Goal: Task Accomplishment & Management: Manage account settings

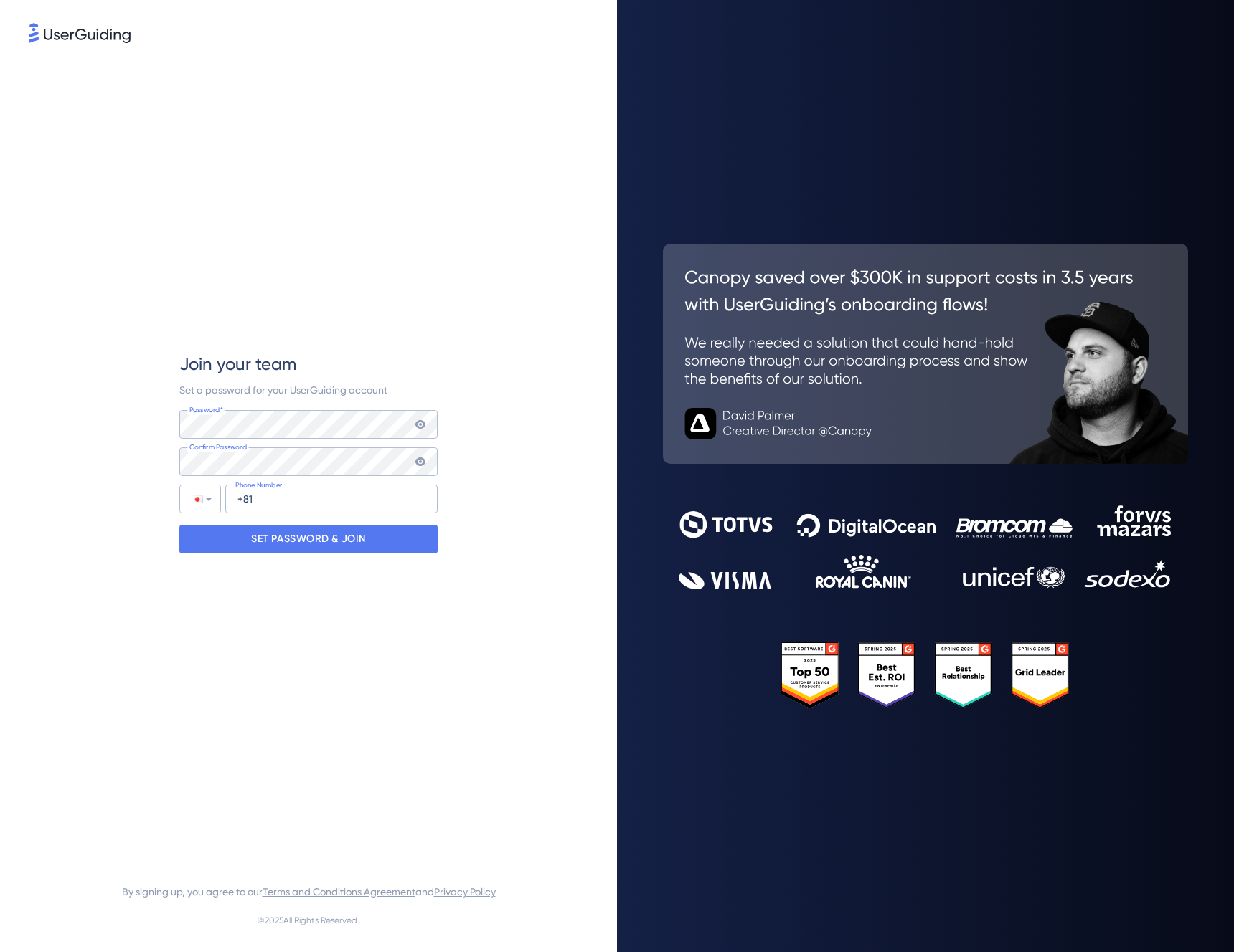
click at [448, 634] on div "Join your team Set a password for your UserGuiding account Password* Your passw…" at bounding box center [308, 453] width 560 height 815
click at [361, 500] on input "+81" at bounding box center [332, 499] width 213 height 29
type input "[PHONE_NUMBER]"
click at [362, 537] on p "SET PASSWORD & JOIN" at bounding box center [308, 539] width 115 height 23
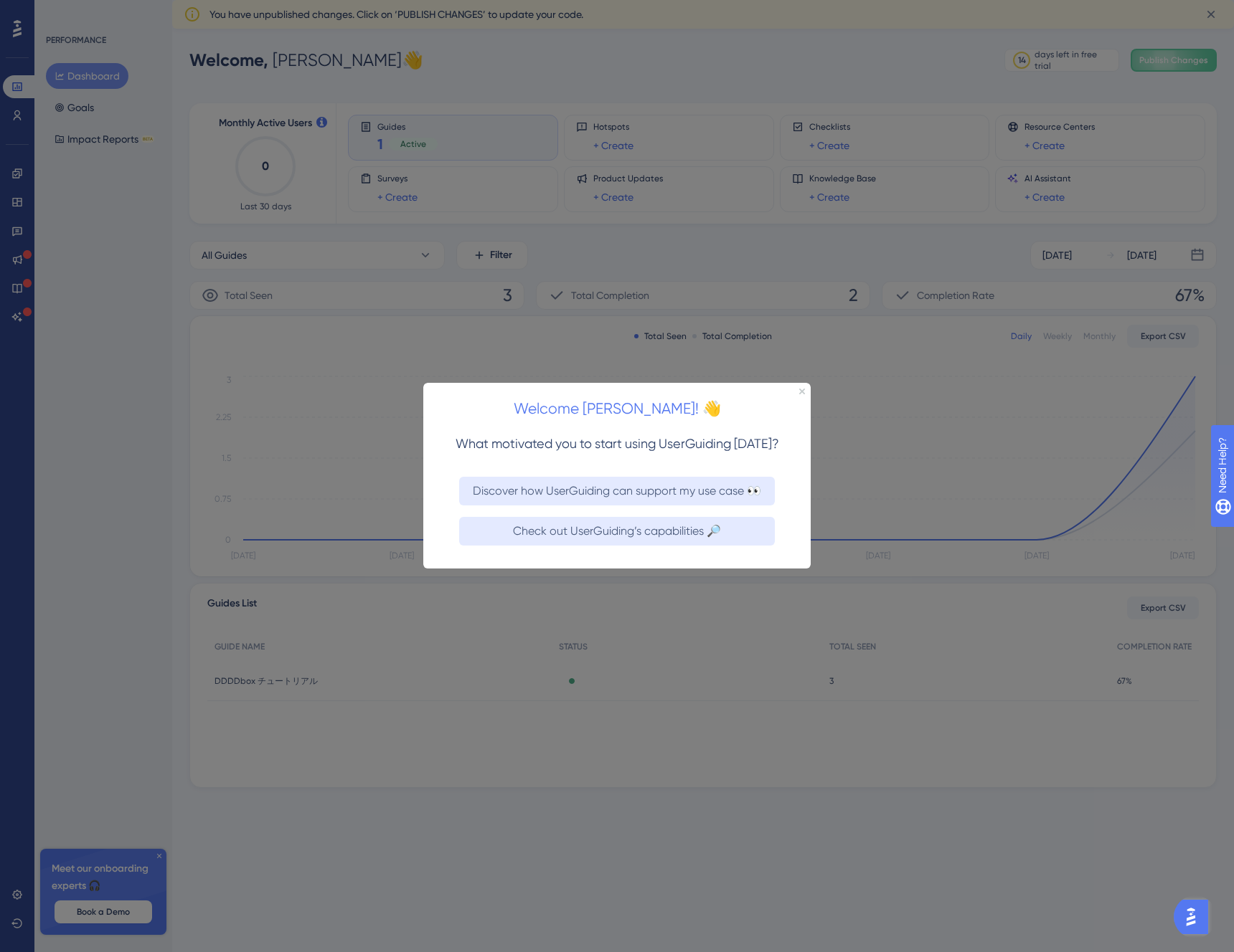
click at [661, 62] on div at bounding box center [617, 476] width 1234 height 952
click at [689, 73] on div at bounding box center [617, 476] width 1234 height 952
click at [799, 390] on icon "Close Preview" at bounding box center [802, 391] width 6 height 6
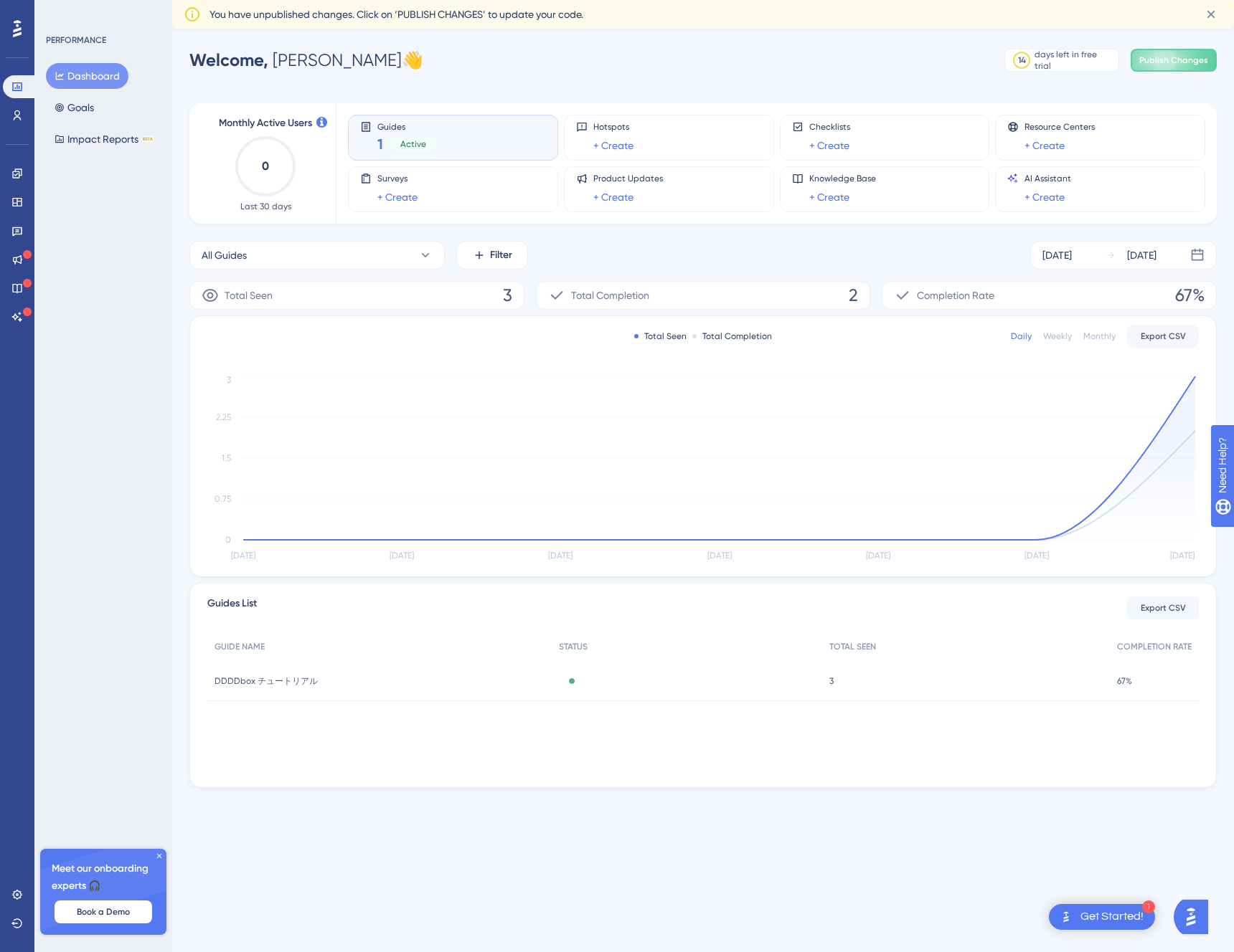
click at [693, 250] on div "All Guides Filter [DATE] [DATE]" at bounding box center [703, 255] width 1027 height 29
click at [125, 183] on div "PERFORMANCE Dashboard Goals Impact Reports BETA Meet our onboarding experts 🎧 B…" at bounding box center [103, 476] width 138 height 952
click at [407, 83] on div "Performance Users Engagement Widgets Feedback Product Updates Knowledge Base AI…" at bounding box center [703, 428] width 1062 height 765
click at [602, 251] on div "All Guides Filter [DATE] [DATE]" at bounding box center [703, 255] width 1027 height 29
click at [92, 112] on button "Goals" at bounding box center [75, 108] width 57 height 26
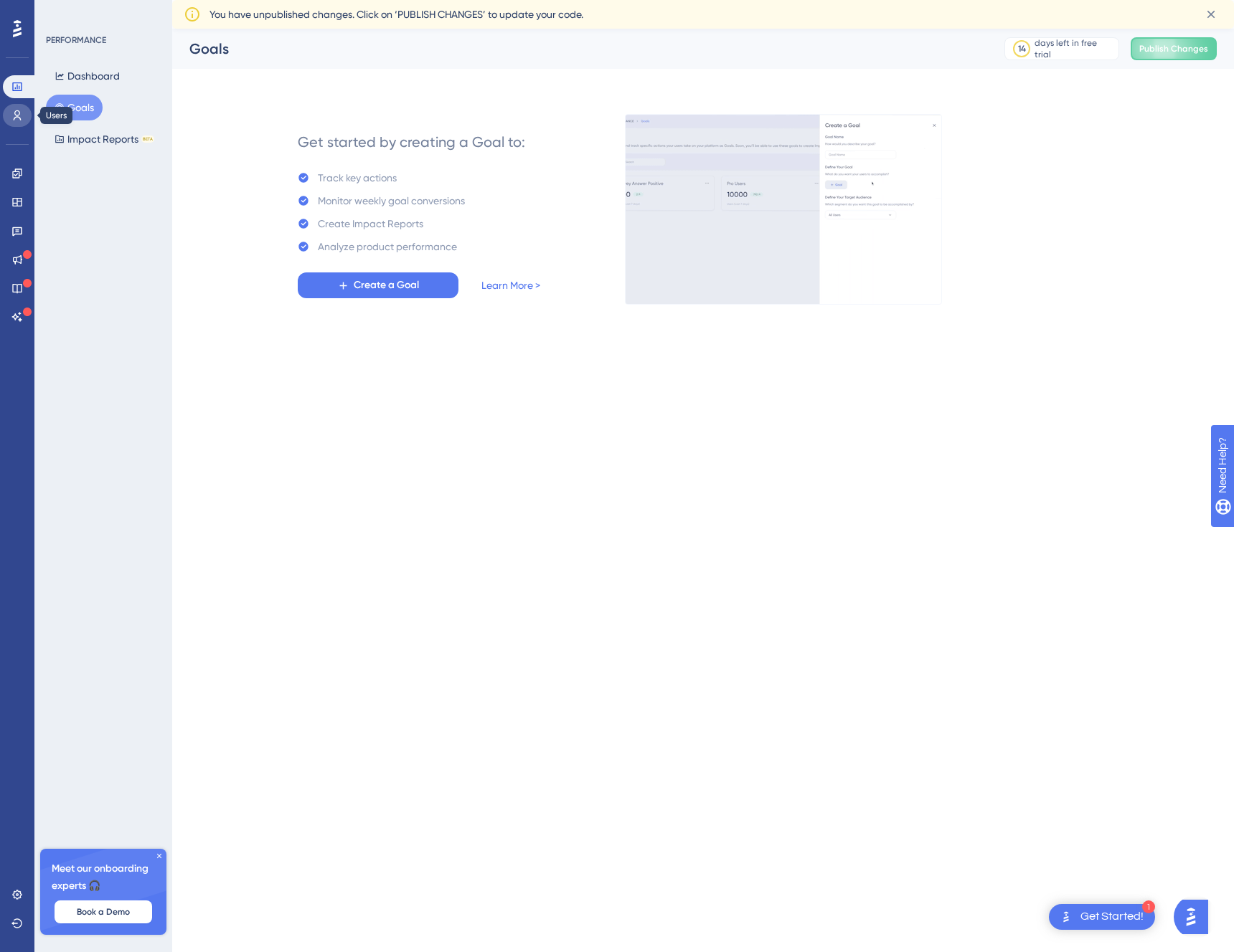
click at [23, 123] on link at bounding box center [17, 115] width 29 height 23
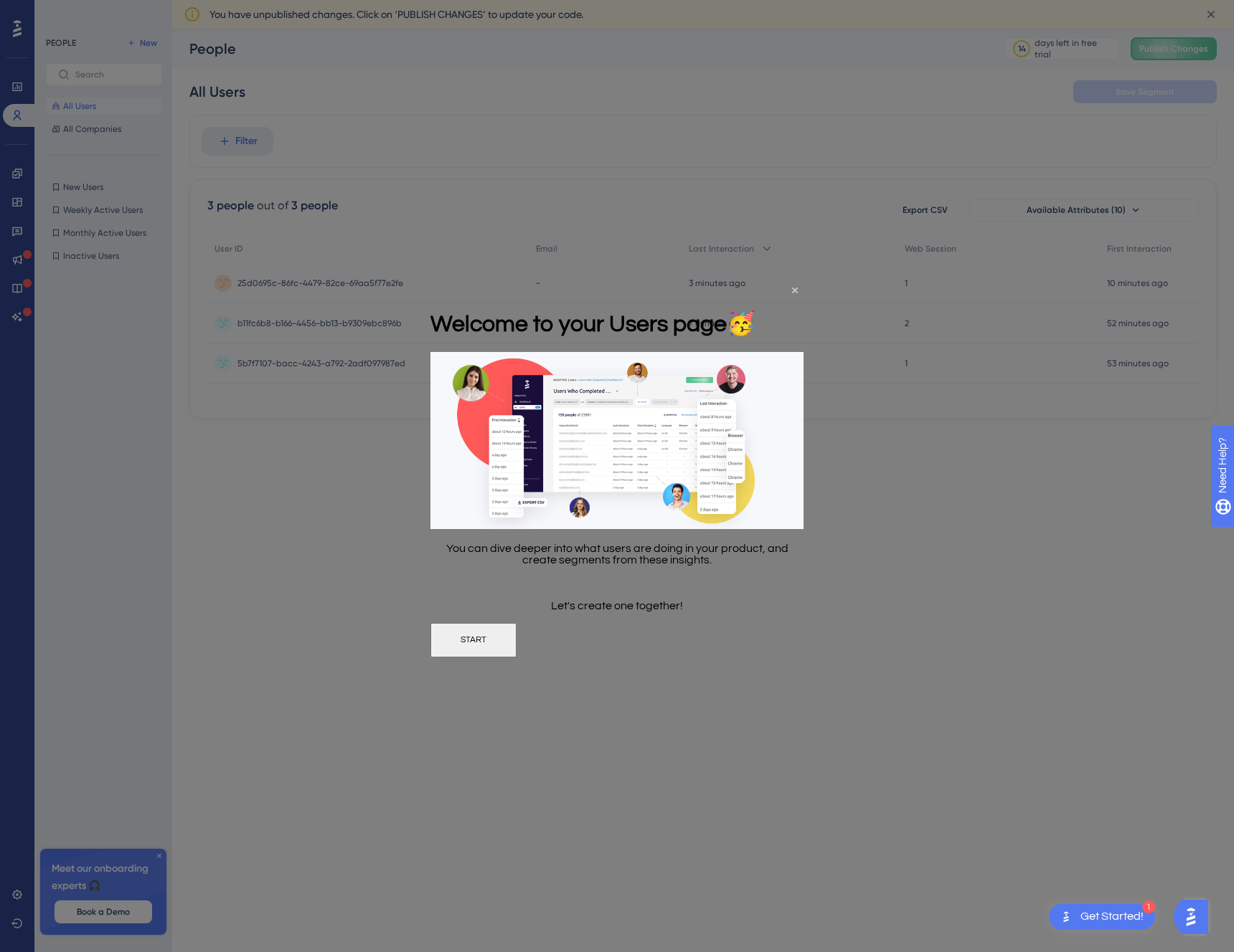
click at [755, 294] on div "Welcome to your Users page 🥳" at bounding box center [592, 322] width 325 height 58
click at [794, 288] on icon "Close Preview" at bounding box center [795, 290] width 6 height 6
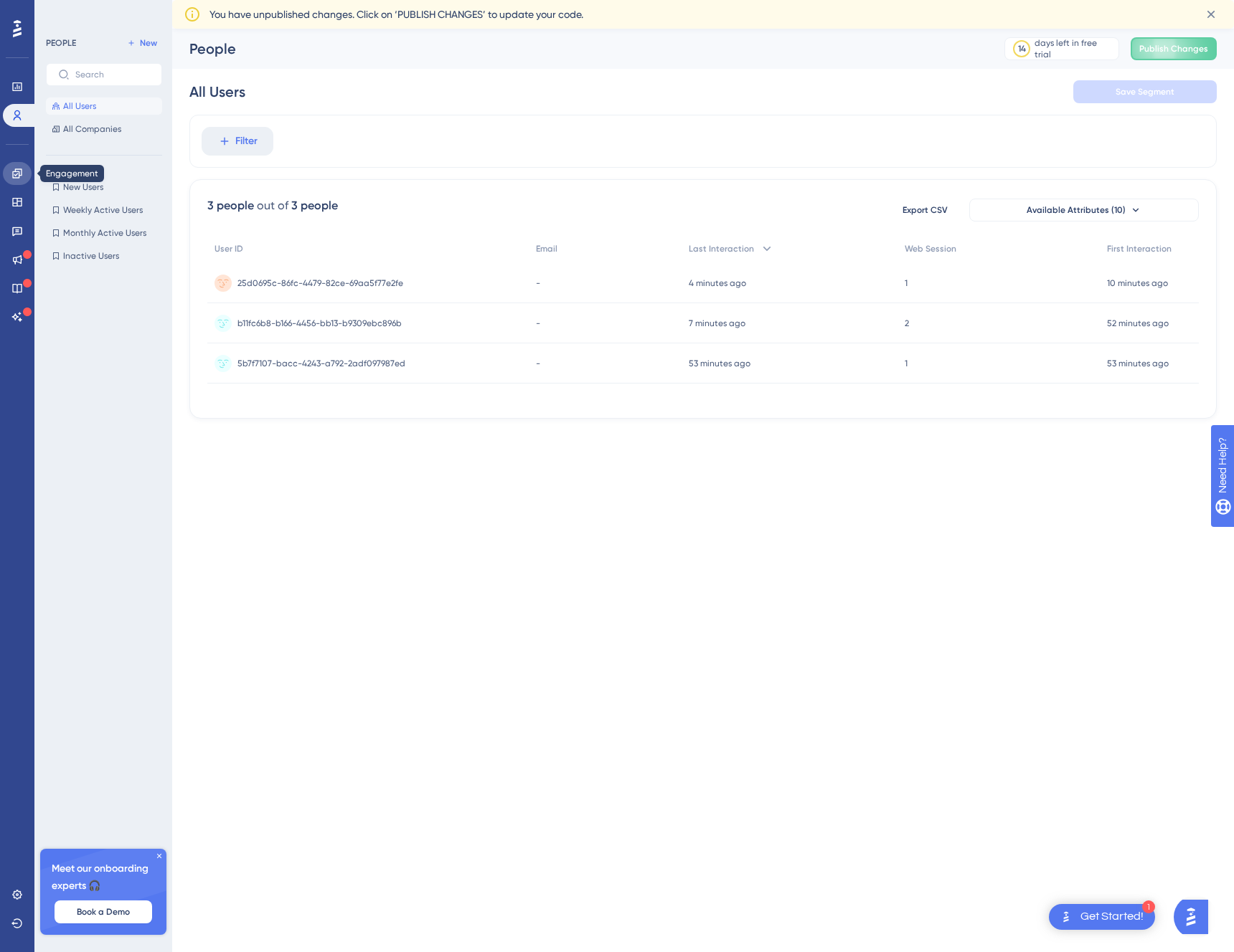
click at [14, 172] on icon at bounding box center [17, 173] width 11 height 11
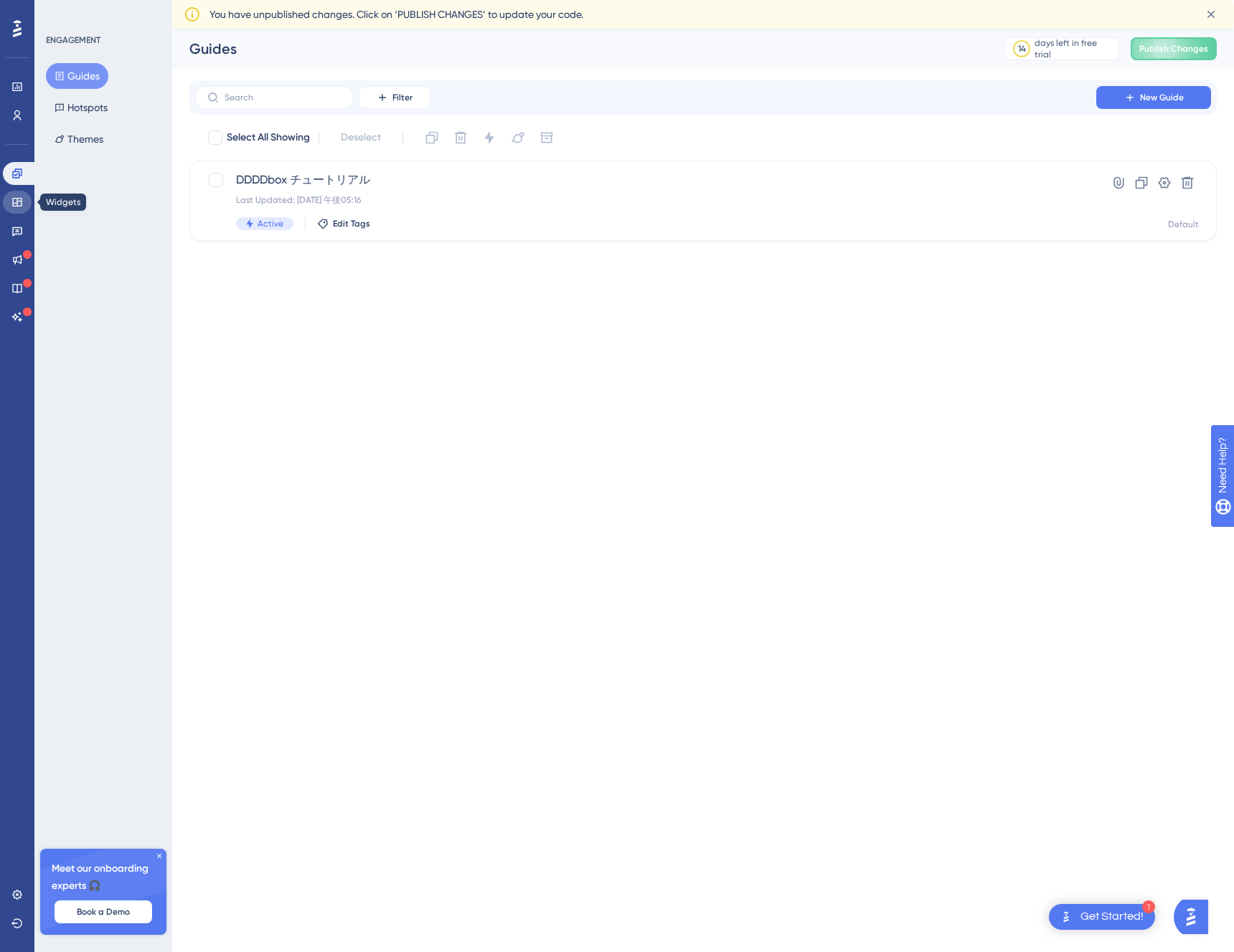
click at [14, 194] on link at bounding box center [17, 202] width 29 height 23
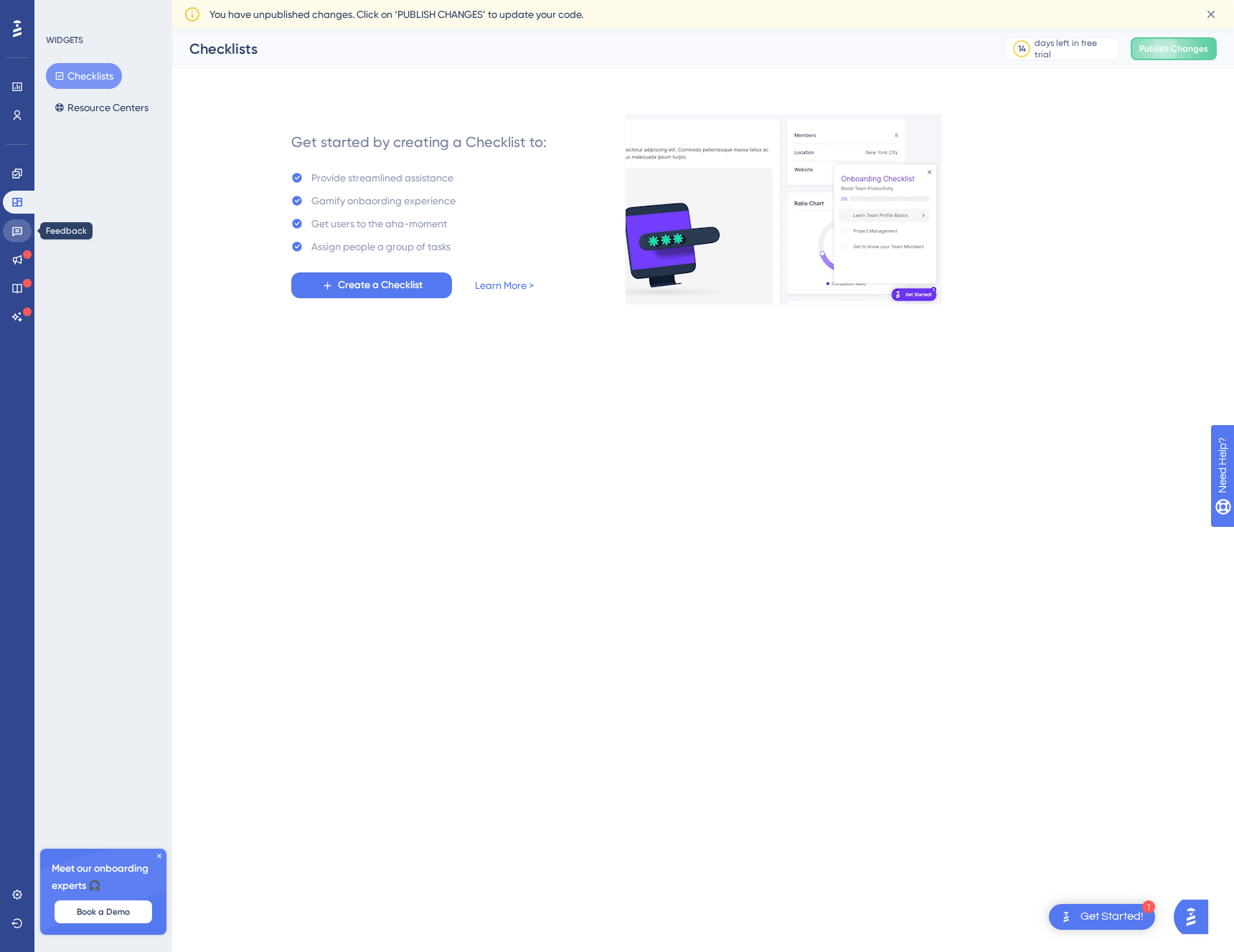
click at [14, 238] on link at bounding box center [17, 230] width 29 height 23
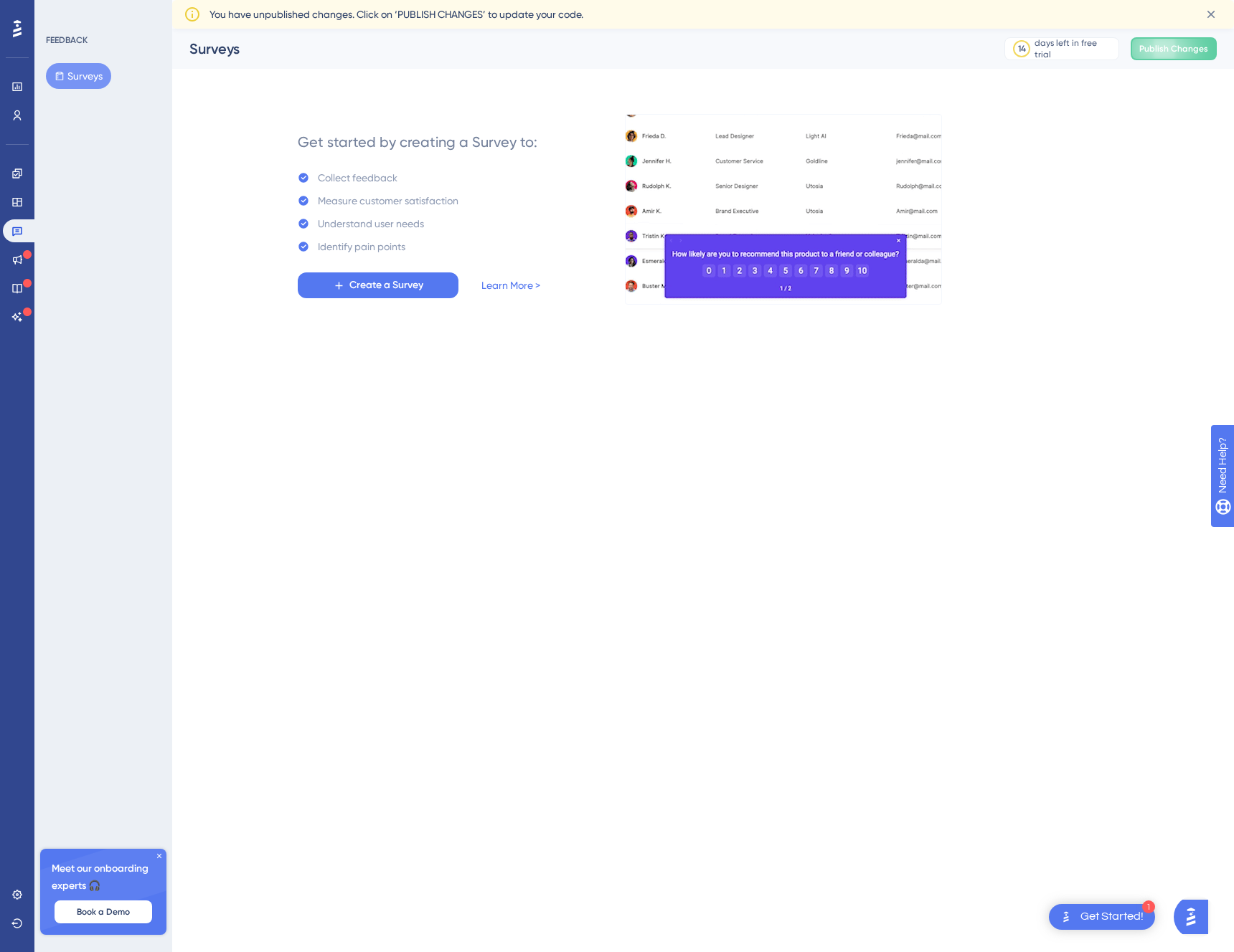
click at [14, 246] on div "Engagement Widgets Feedback Product Updates Knowledge Base AI Assistant" at bounding box center [17, 245] width 29 height 167
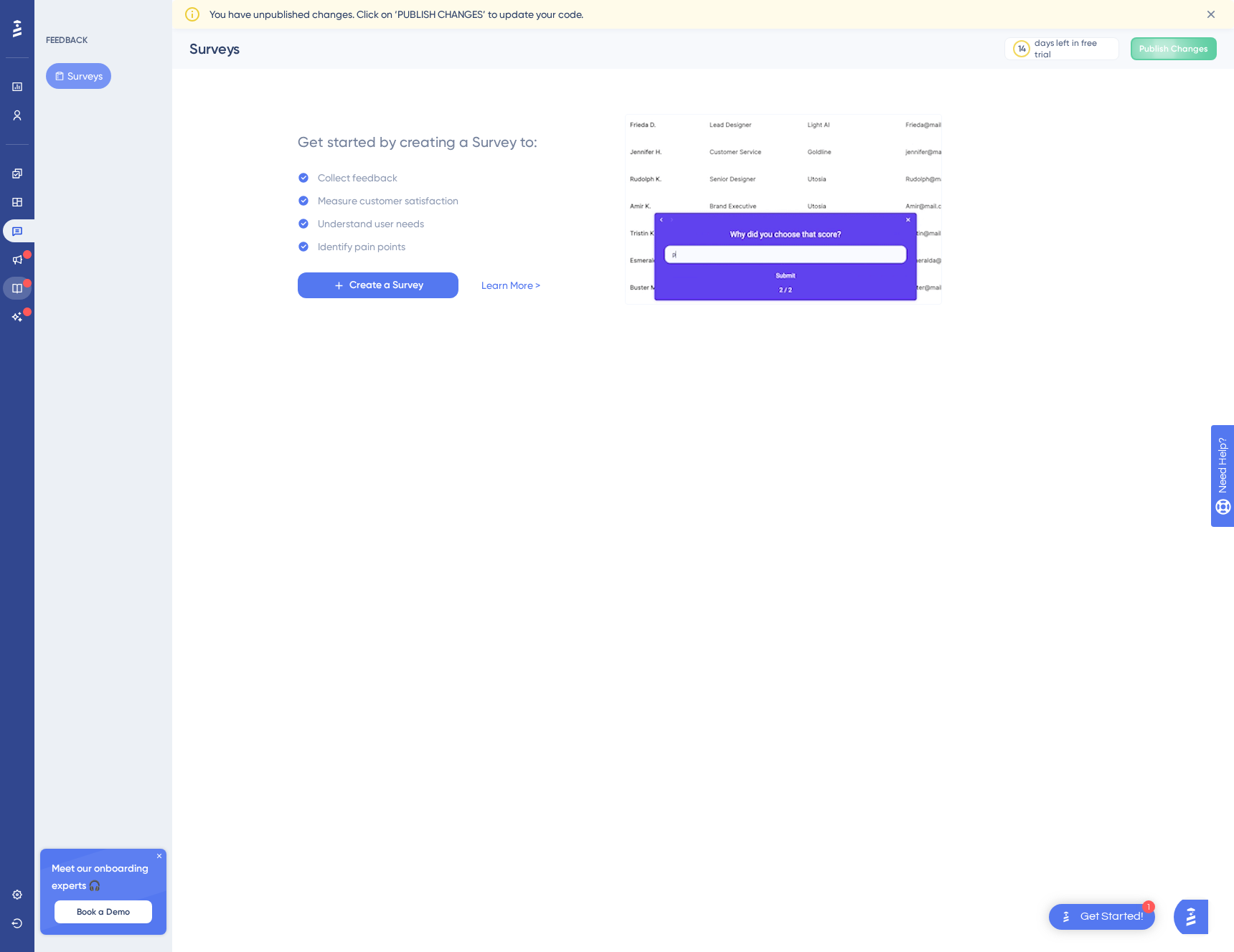
click at [15, 277] on link at bounding box center [17, 288] width 29 height 23
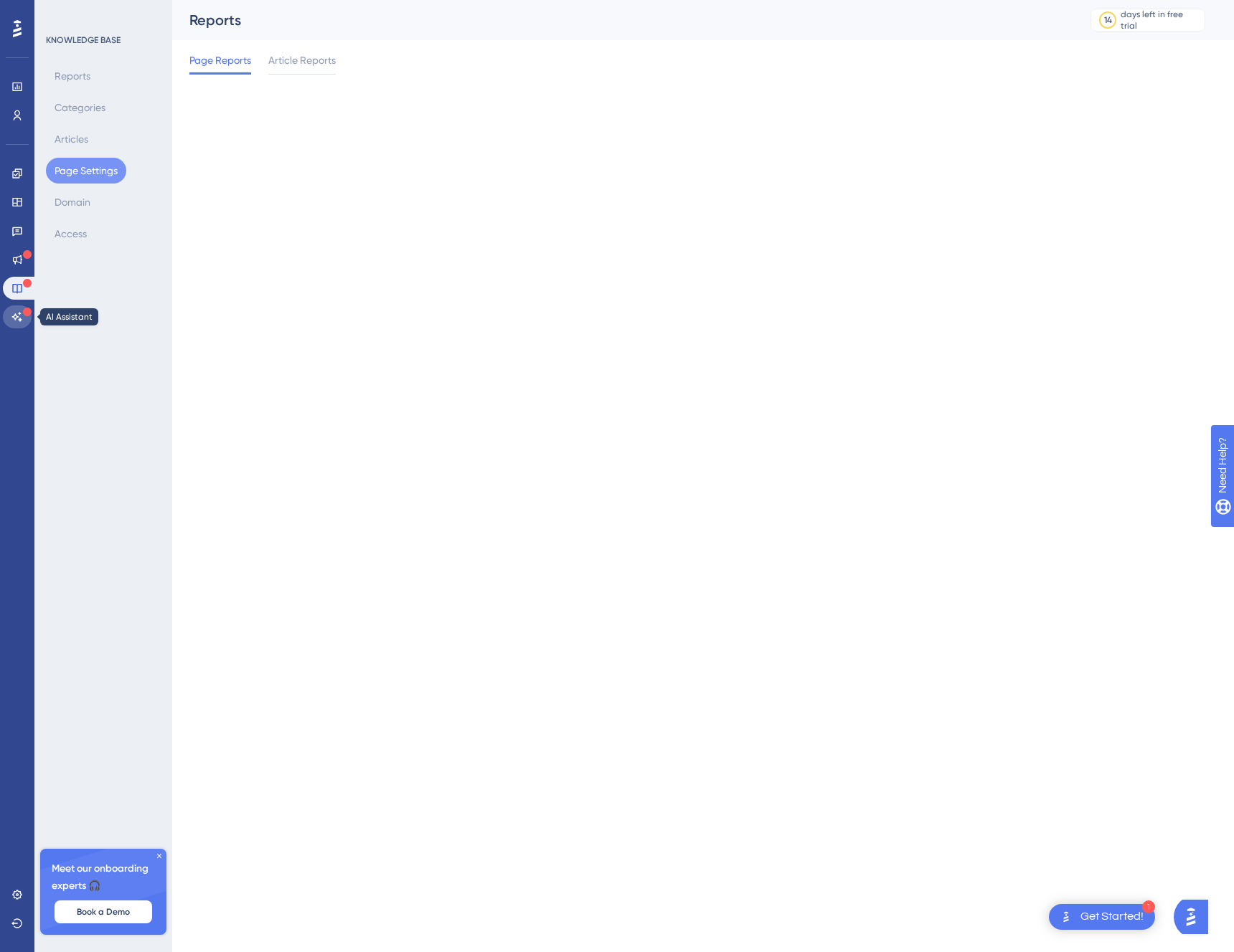
click at [17, 308] on link at bounding box center [17, 317] width 29 height 23
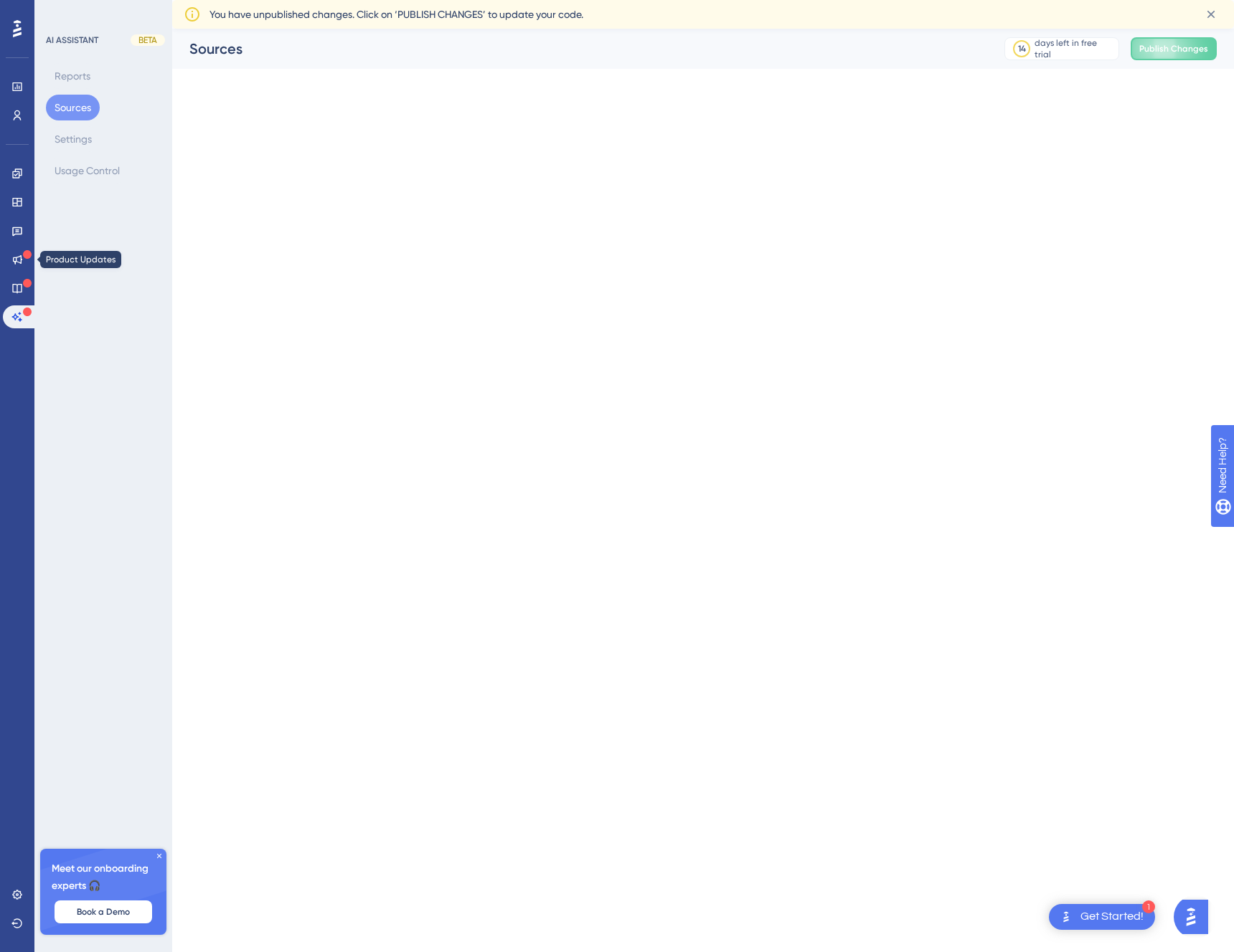
click at [17, 243] on div "Engagement Widgets Feedback Product Updates Knowledge Base AI Assistant" at bounding box center [17, 245] width 29 height 167
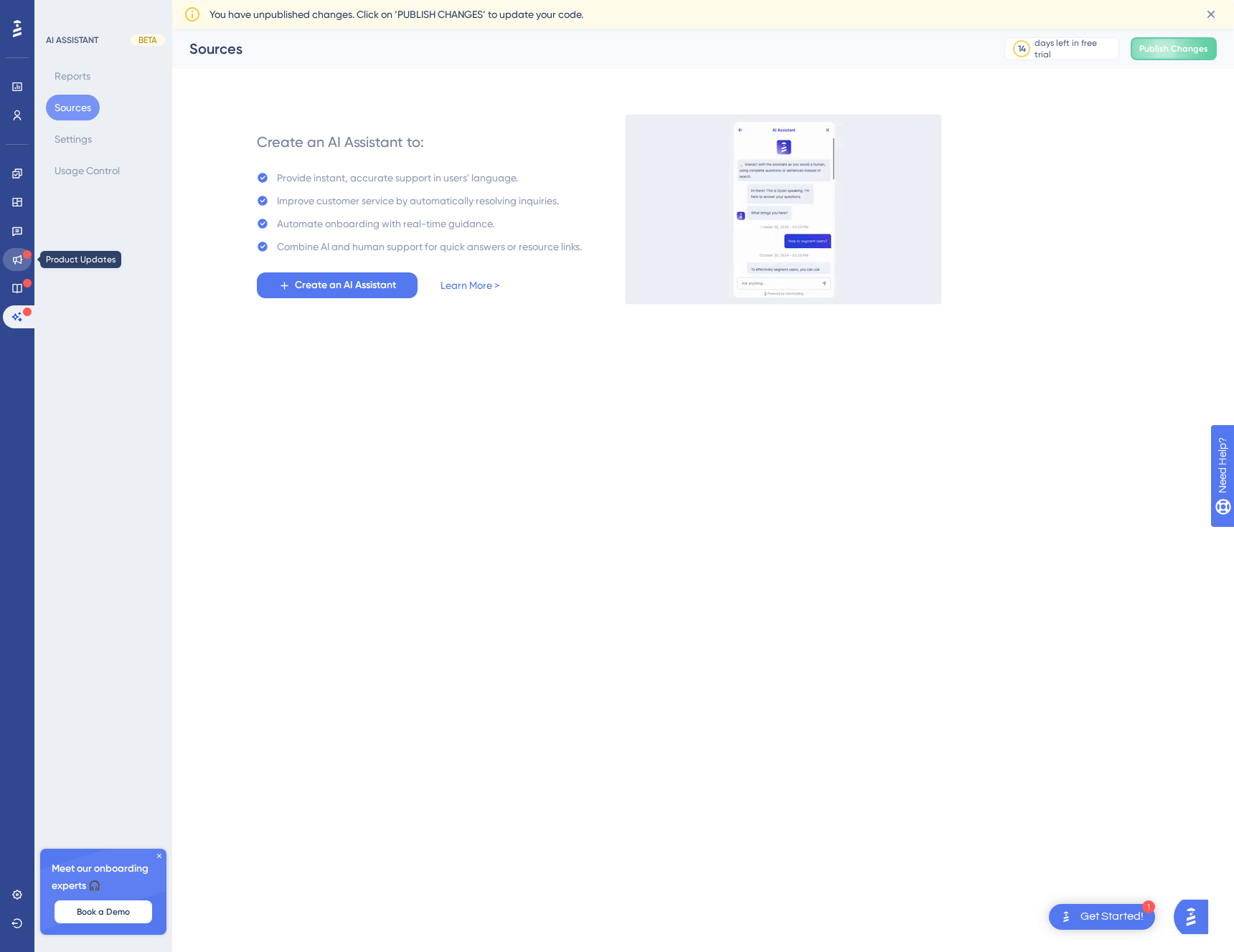
click at [17, 263] on icon at bounding box center [17, 260] width 11 height 11
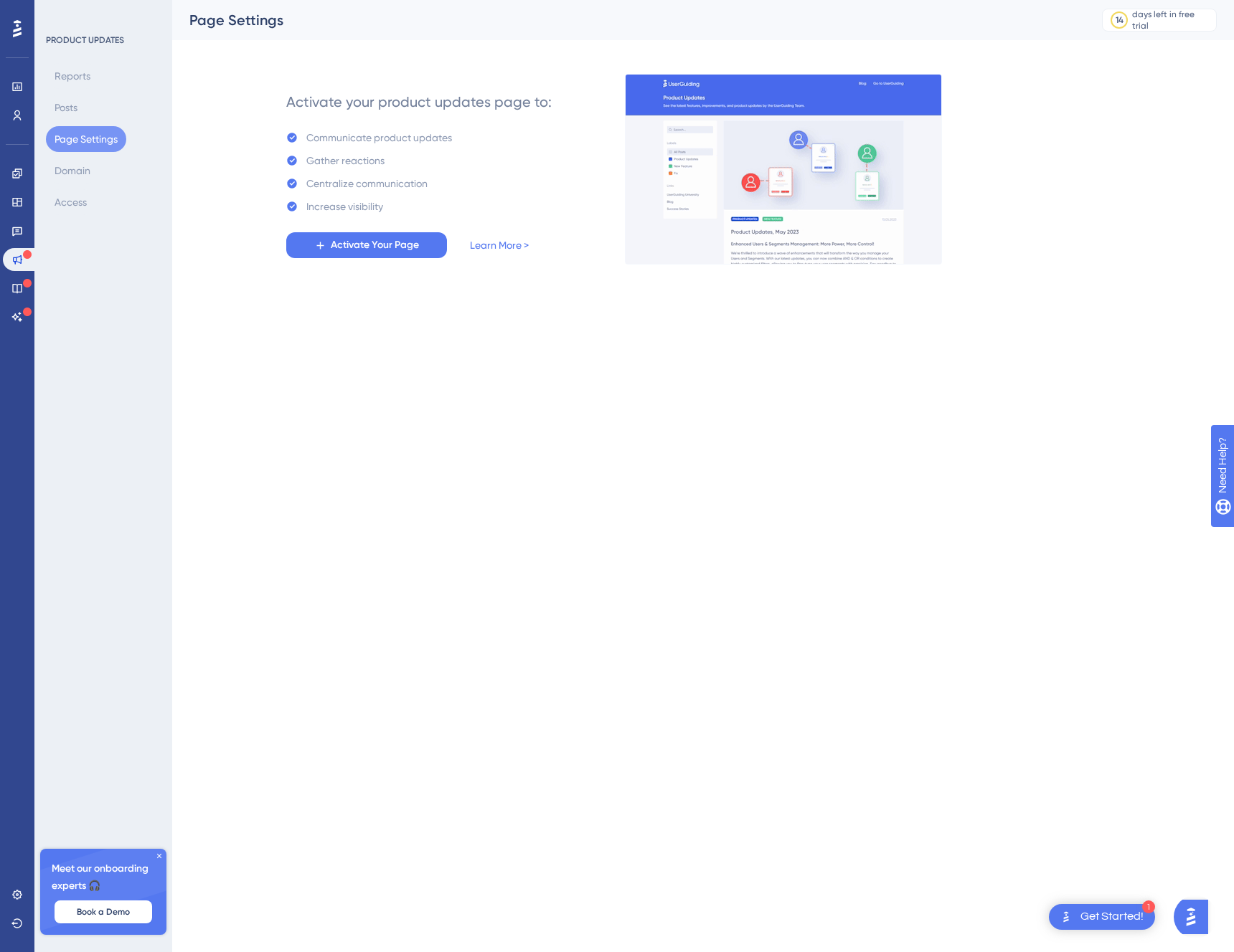
click at [13, 29] on icon at bounding box center [17, 29] width 8 height 18
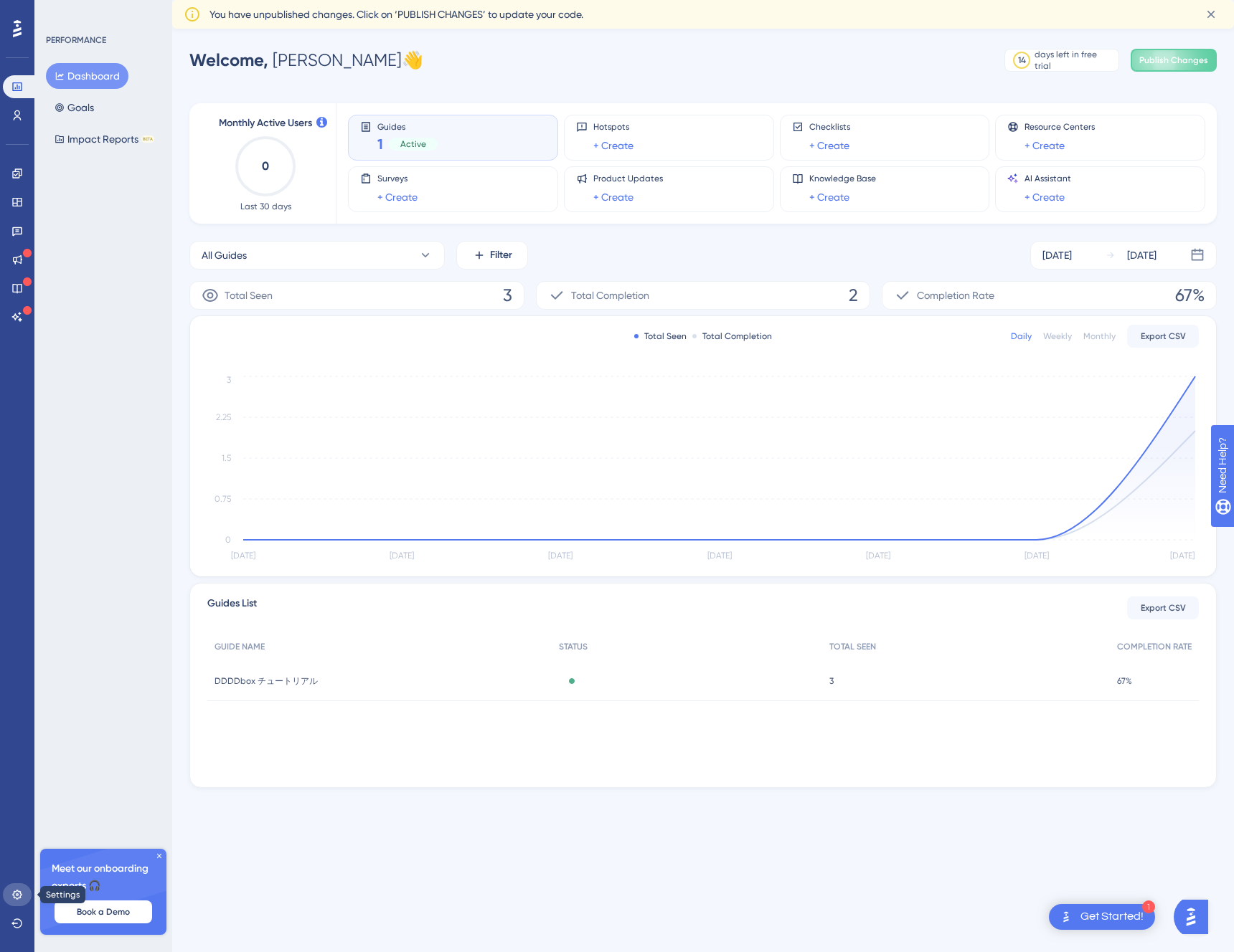
click at [15, 895] on icon at bounding box center [17, 895] width 11 height 11
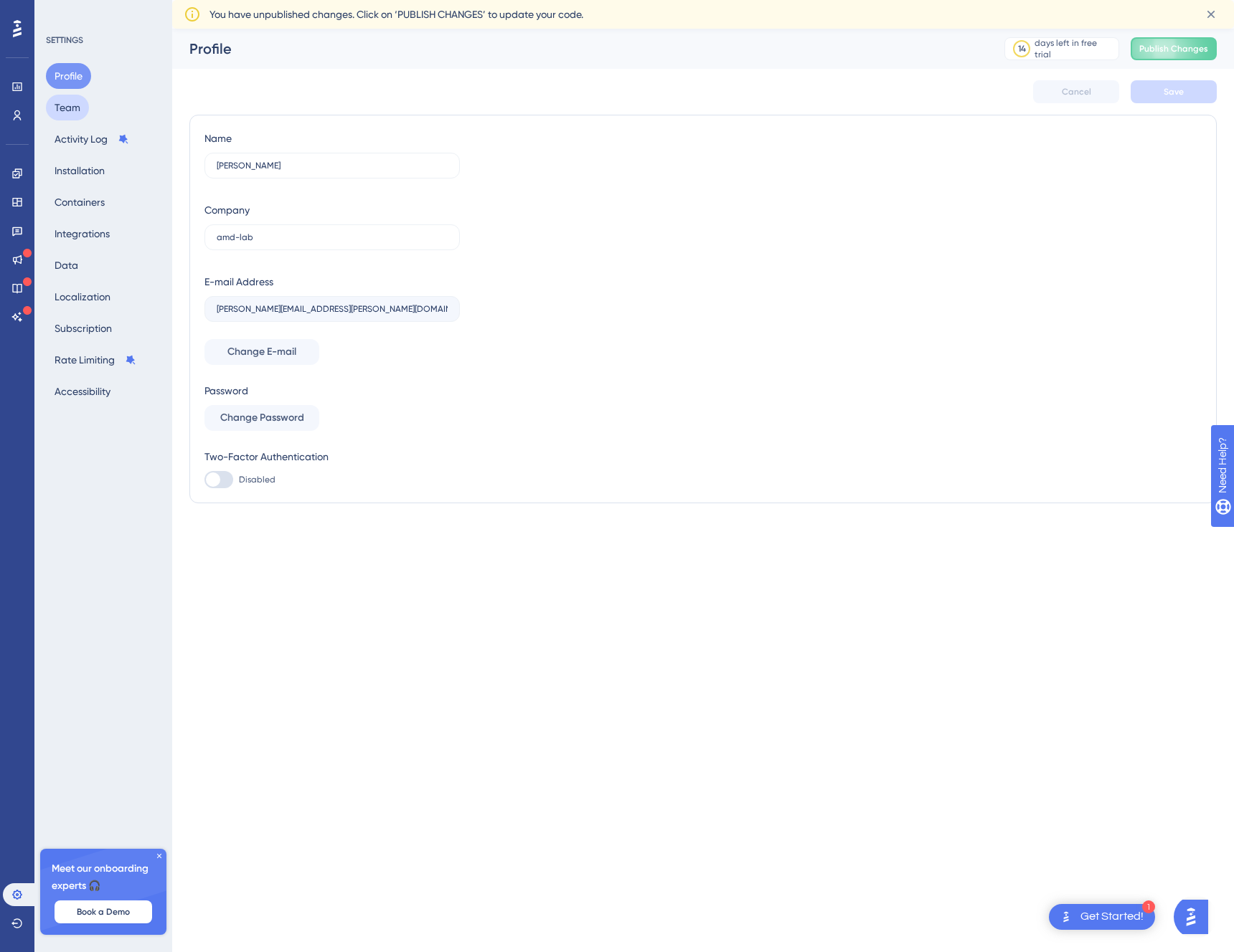
click at [74, 95] on button "Team" at bounding box center [67, 108] width 43 height 26
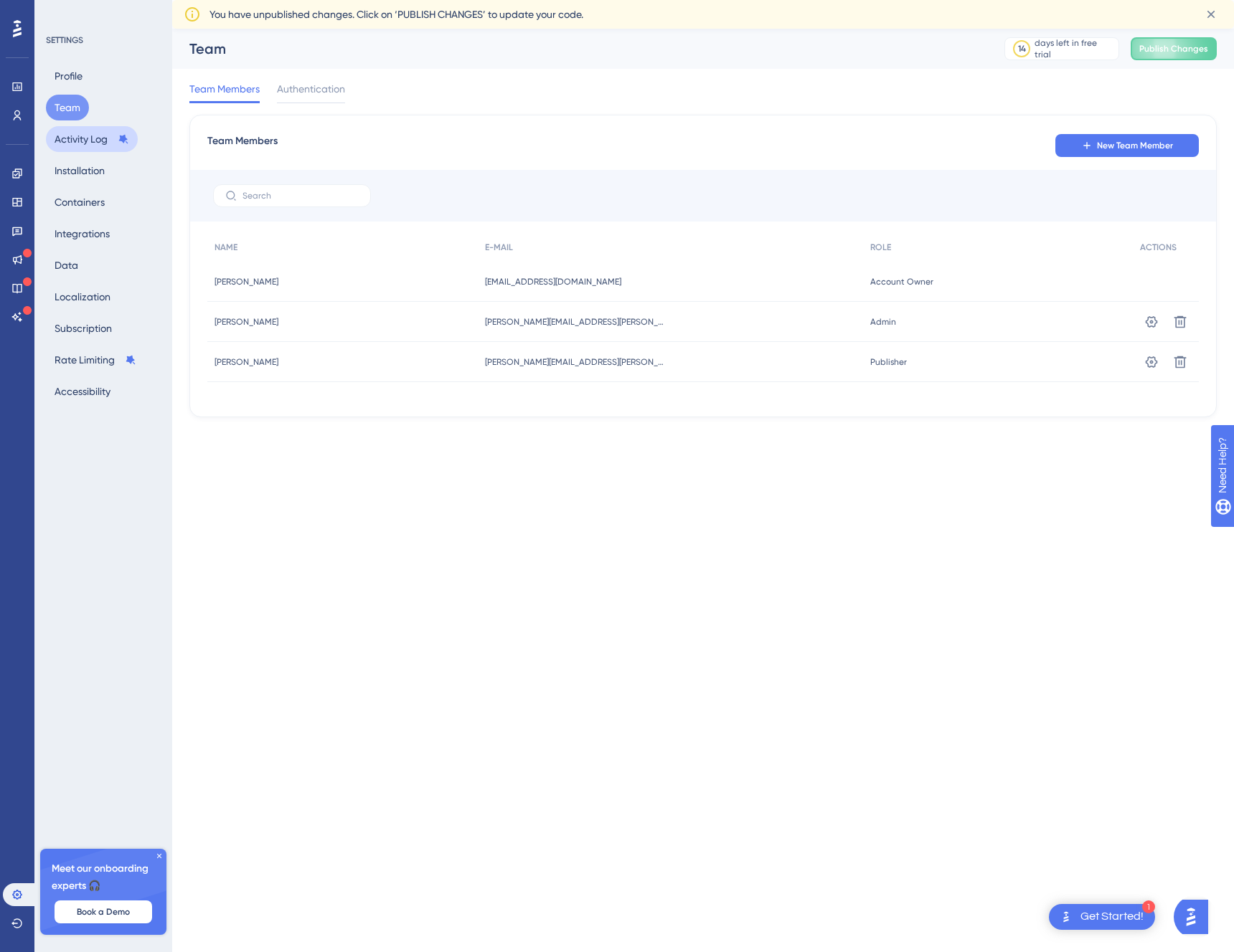
click at [75, 138] on button "Activity Log" at bounding box center [92, 139] width 92 height 26
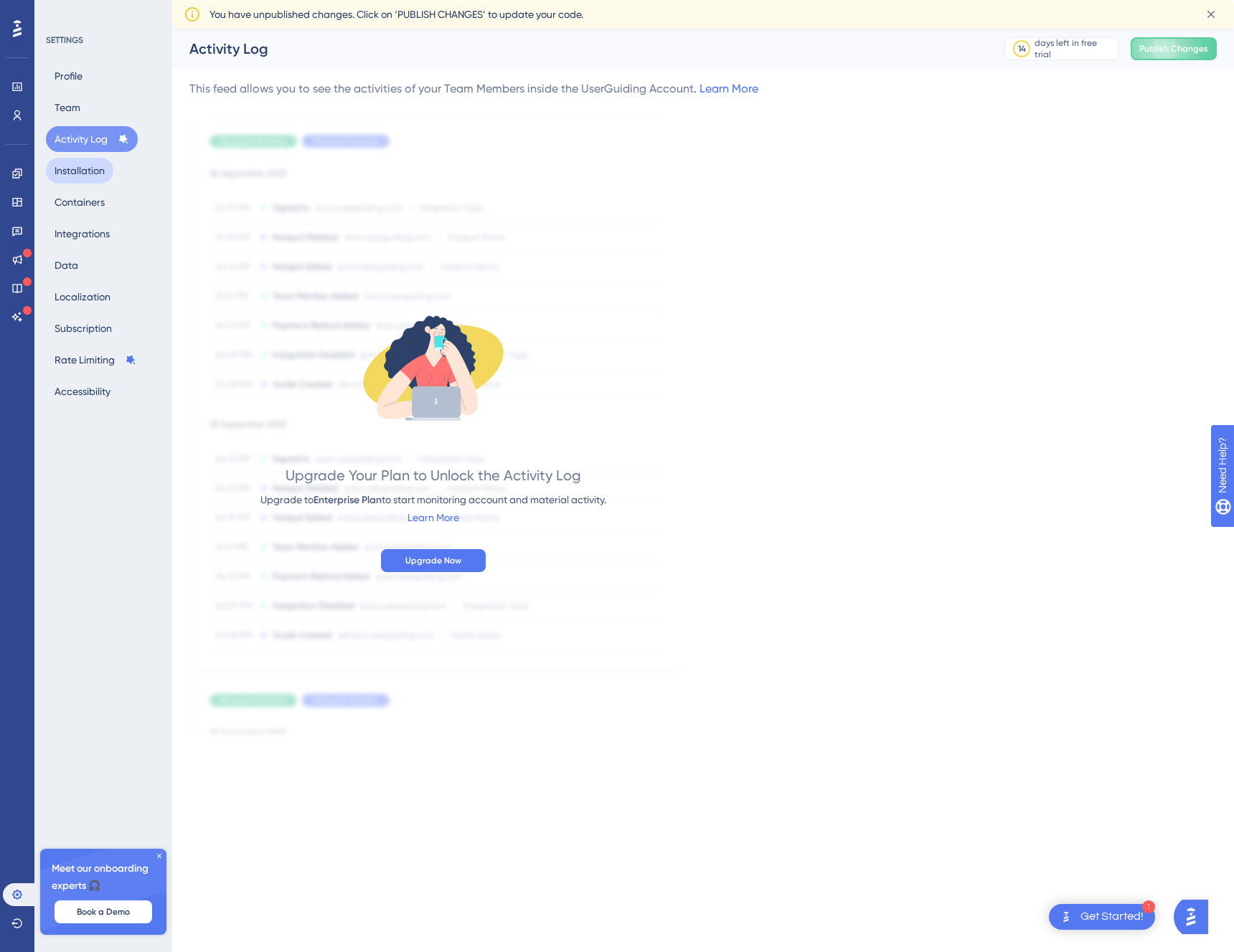
click at [75, 168] on button "Installation" at bounding box center [79, 170] width 67 height 26
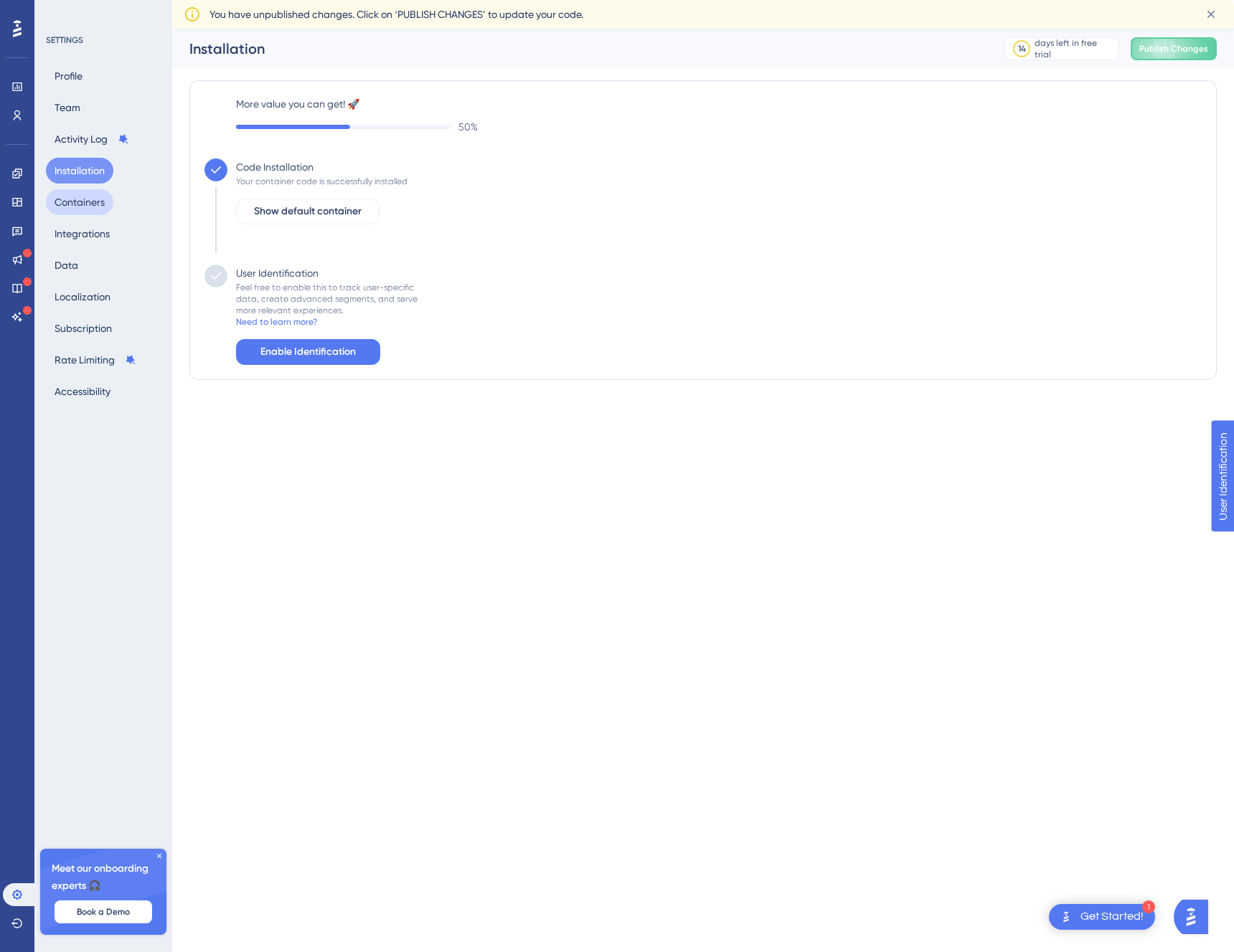
click at [75, 213] on button "Containers" at bounding box center [79, 203] width 67 height 26
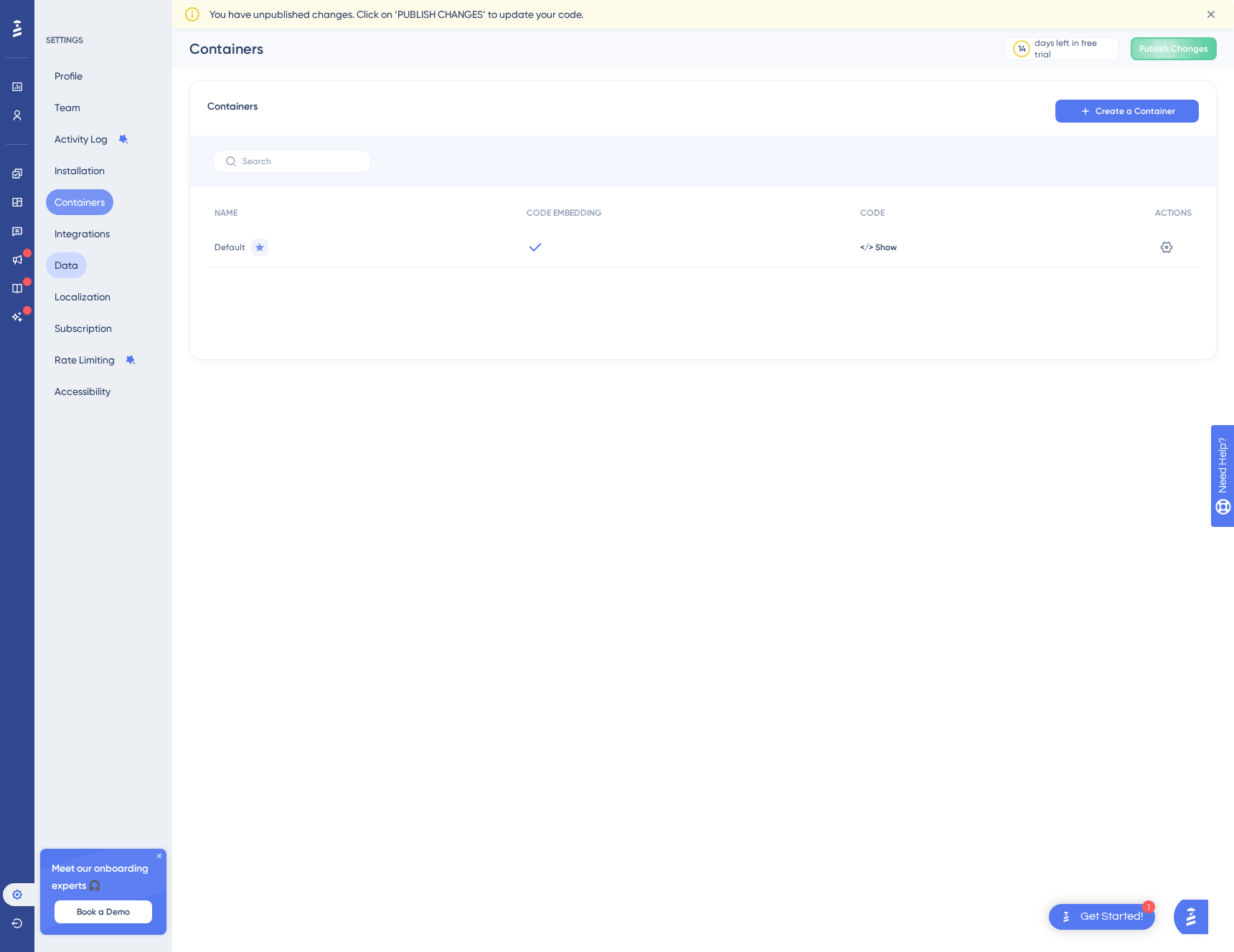
click at [75, 255] on button "Data" at bounding box center [66, 265] width 41 height 26
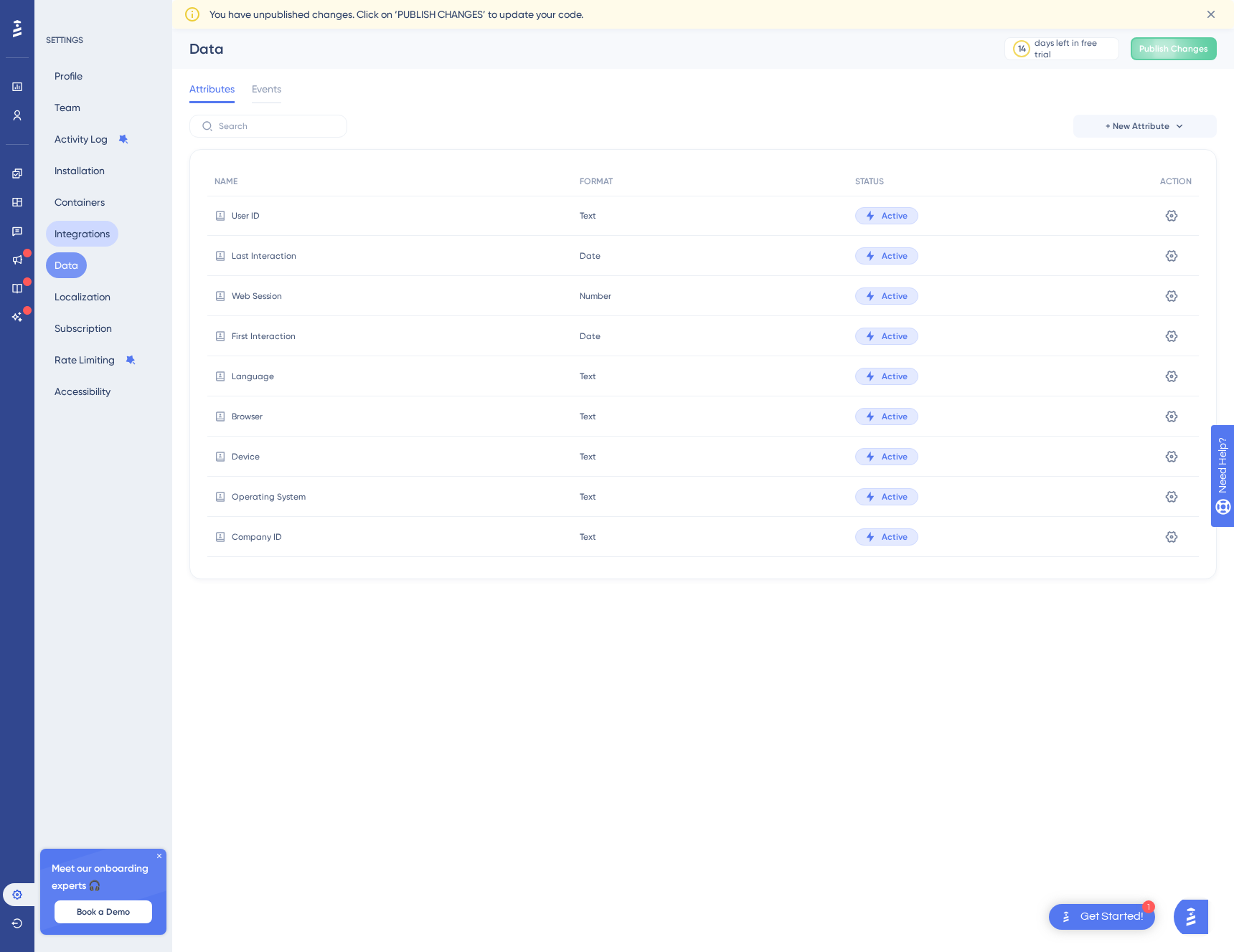
click at [75, 237] on button "Integrations" at bounding box center [82, 234] width 73 height 26
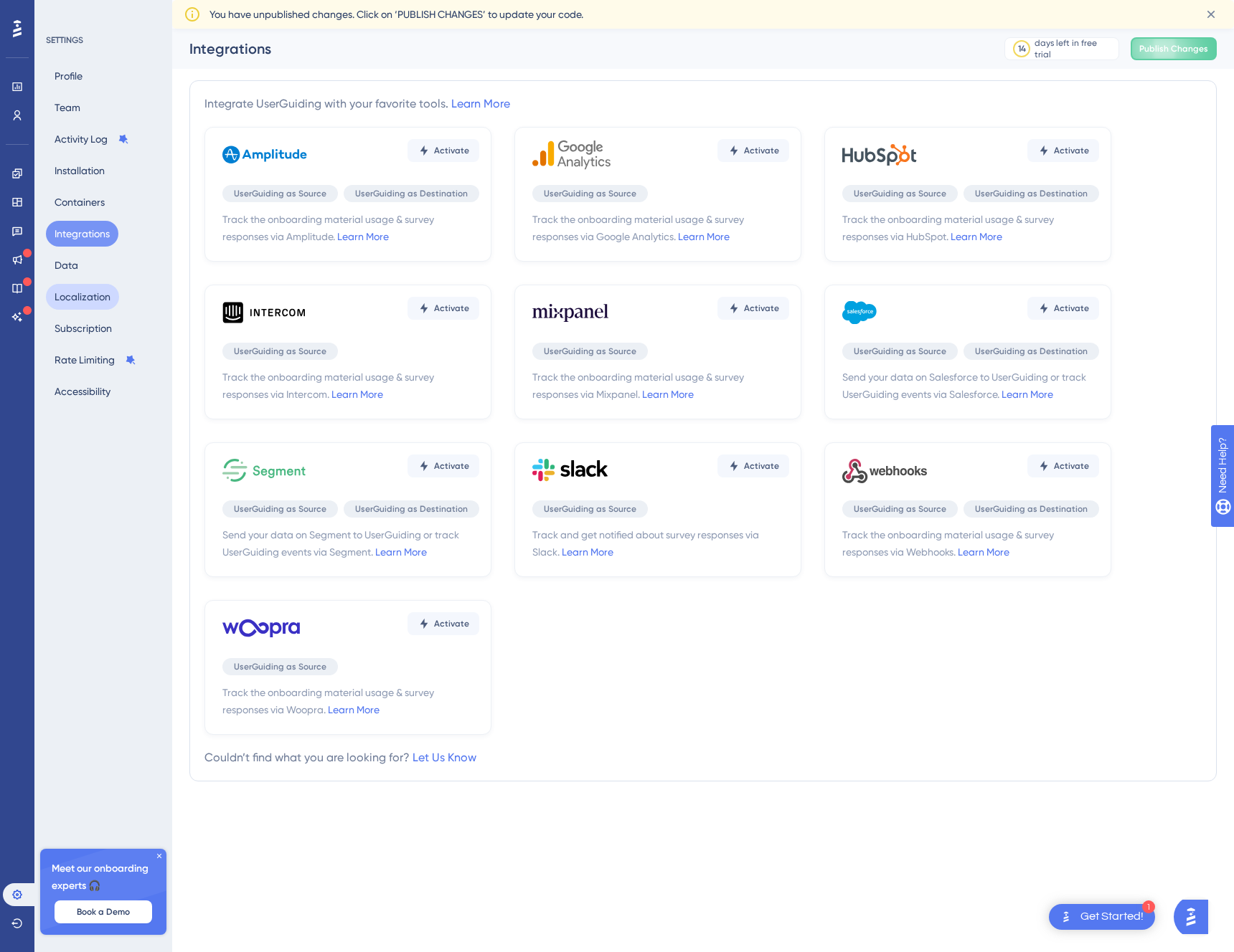
click at [75, 288] on button "Localization" at bounding box center [82, 296] width 73 height 26
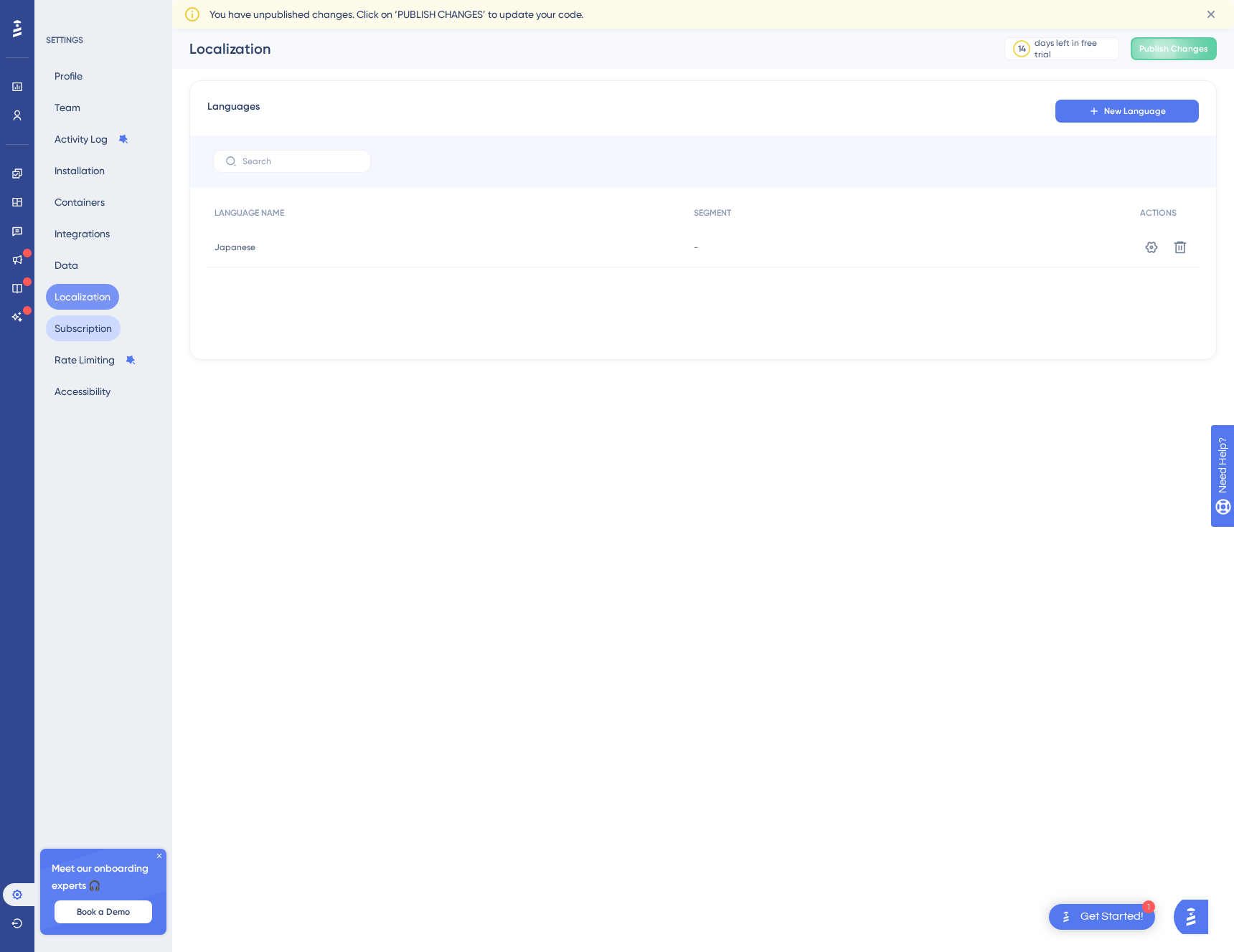
click at [75, 328] on button "Subscription" at bounding box center [83, 329] width 75 height 26
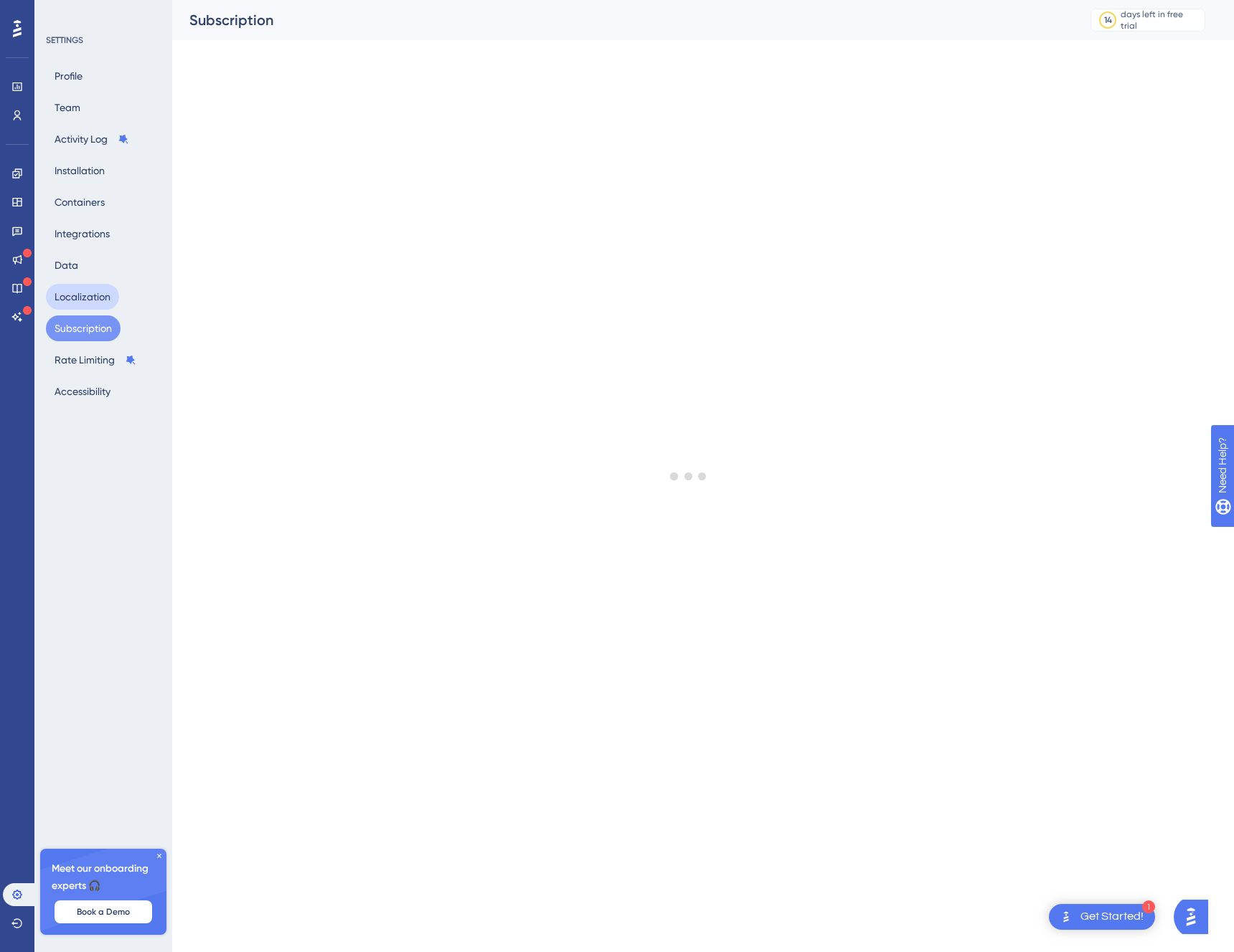
click at [75, 297] on button "Localization" at bounding box center [82, 296] width 73 height 26
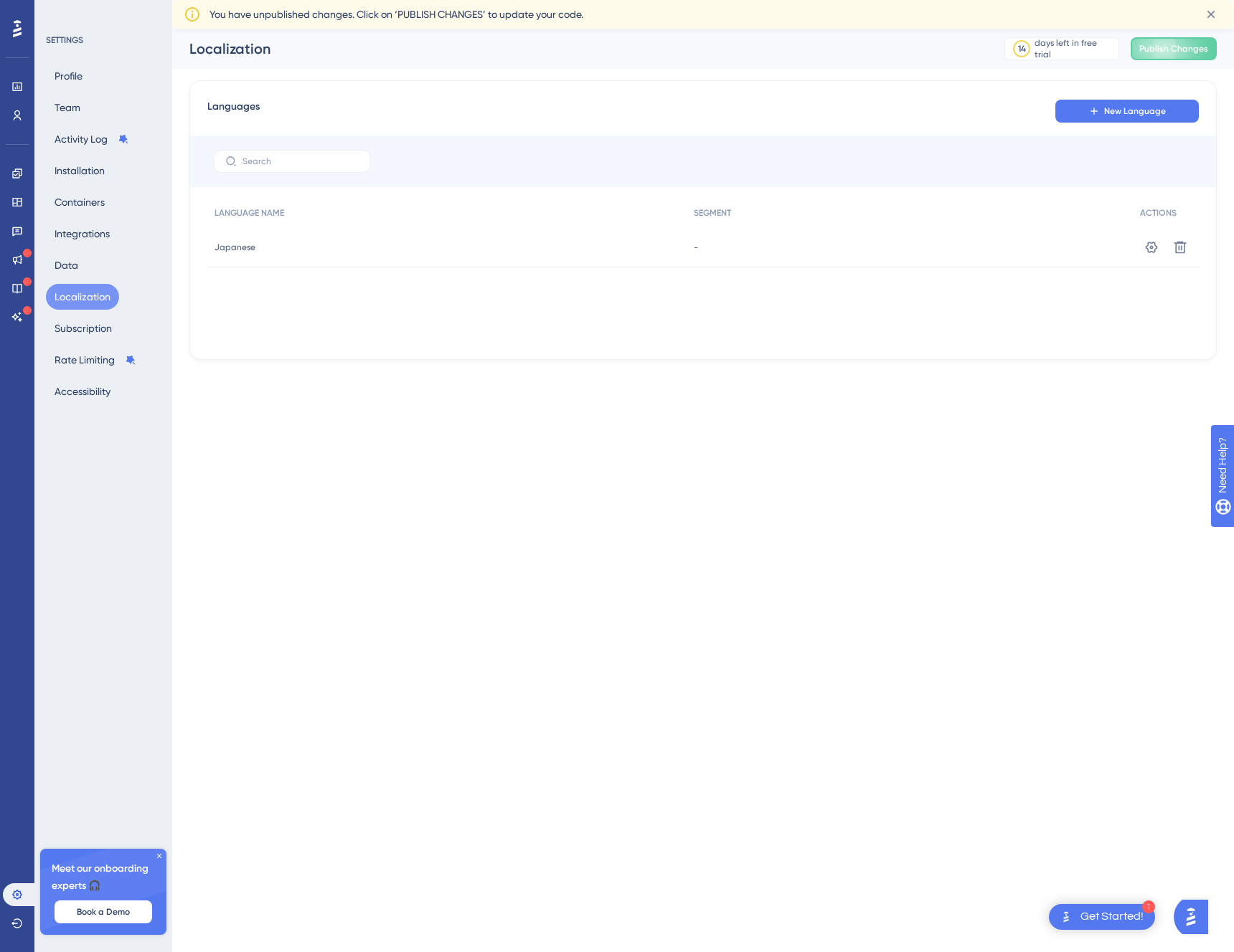
click at [239, 251] on span "Japanese" at bounding box center [235, 247] width 41 height 11
click at [699, 249] on div "-" at bounding box center [909, 248] width 447 height 41
click at [1159, 252] on button at bounding box center [1151, 247] width 23 height 23
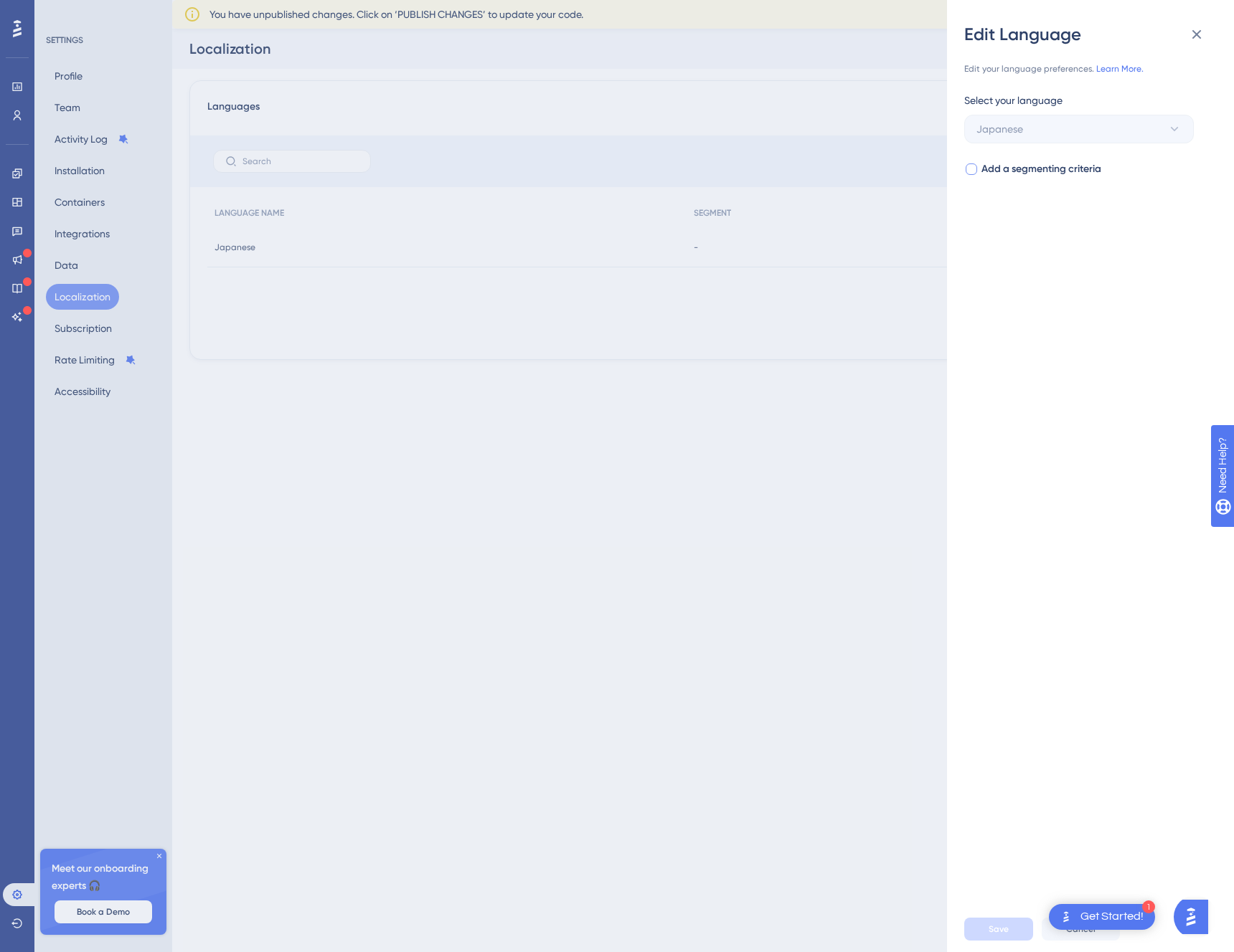
click at [1064, 174] on span "Add a segmenting criteria" at bounding box center [1042, 168] width 120 height 17
checkbox input "true"
click at [1064, 230] on span "Select your segment" at bounding box center [1022, 226] width 93 height 17
click at [1109, 226] on button "Select your segment" at bounding box center [1078, 226] width 229 height 29
click at [1109, 288] on div "Edit your language preferences. Learn More. Select your language Japanese Add a…" at bounding box center [1096, 476] width 264 height 861
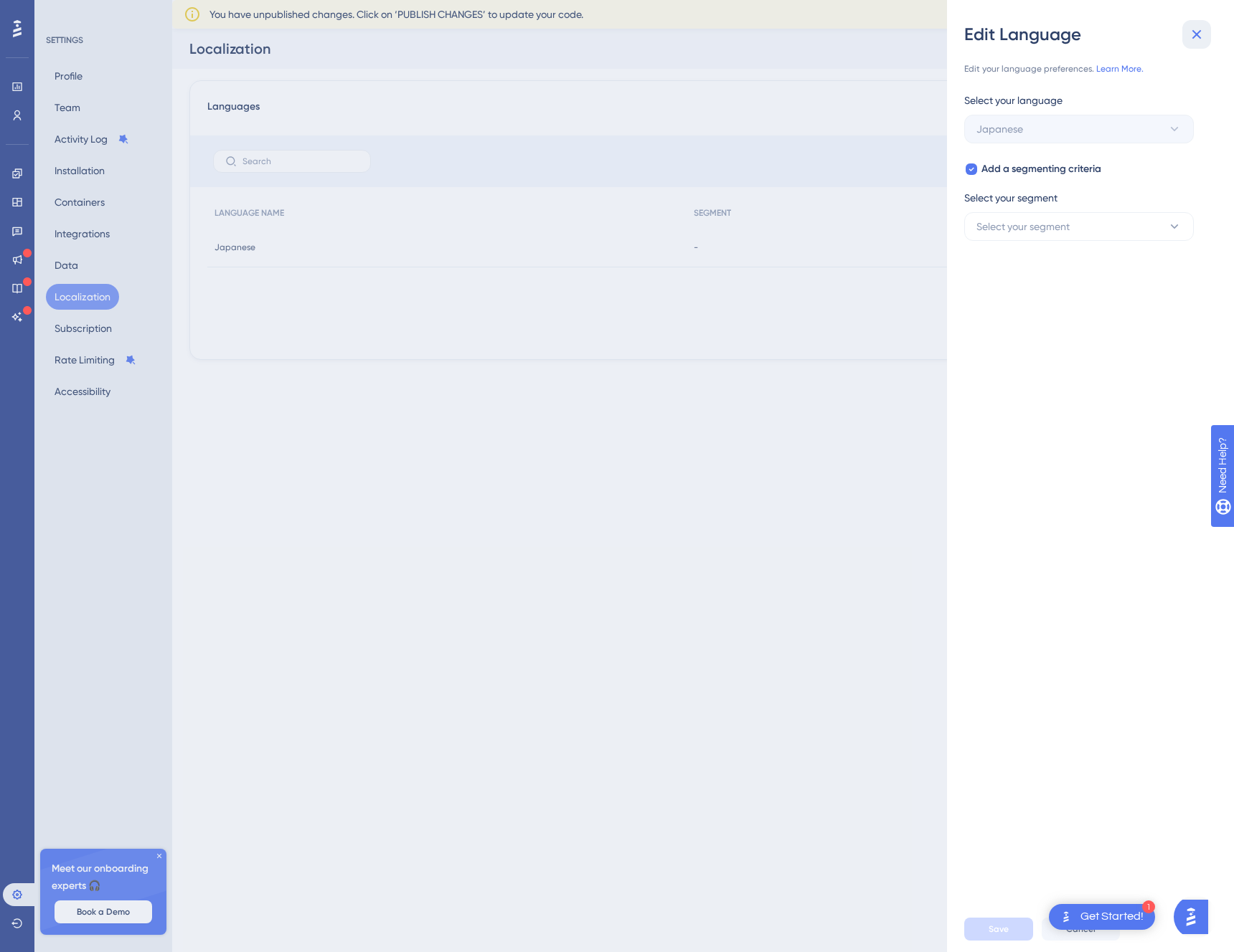
click at [1199, 34] on icon at bounding box center [1196, 34] width 17 height 17
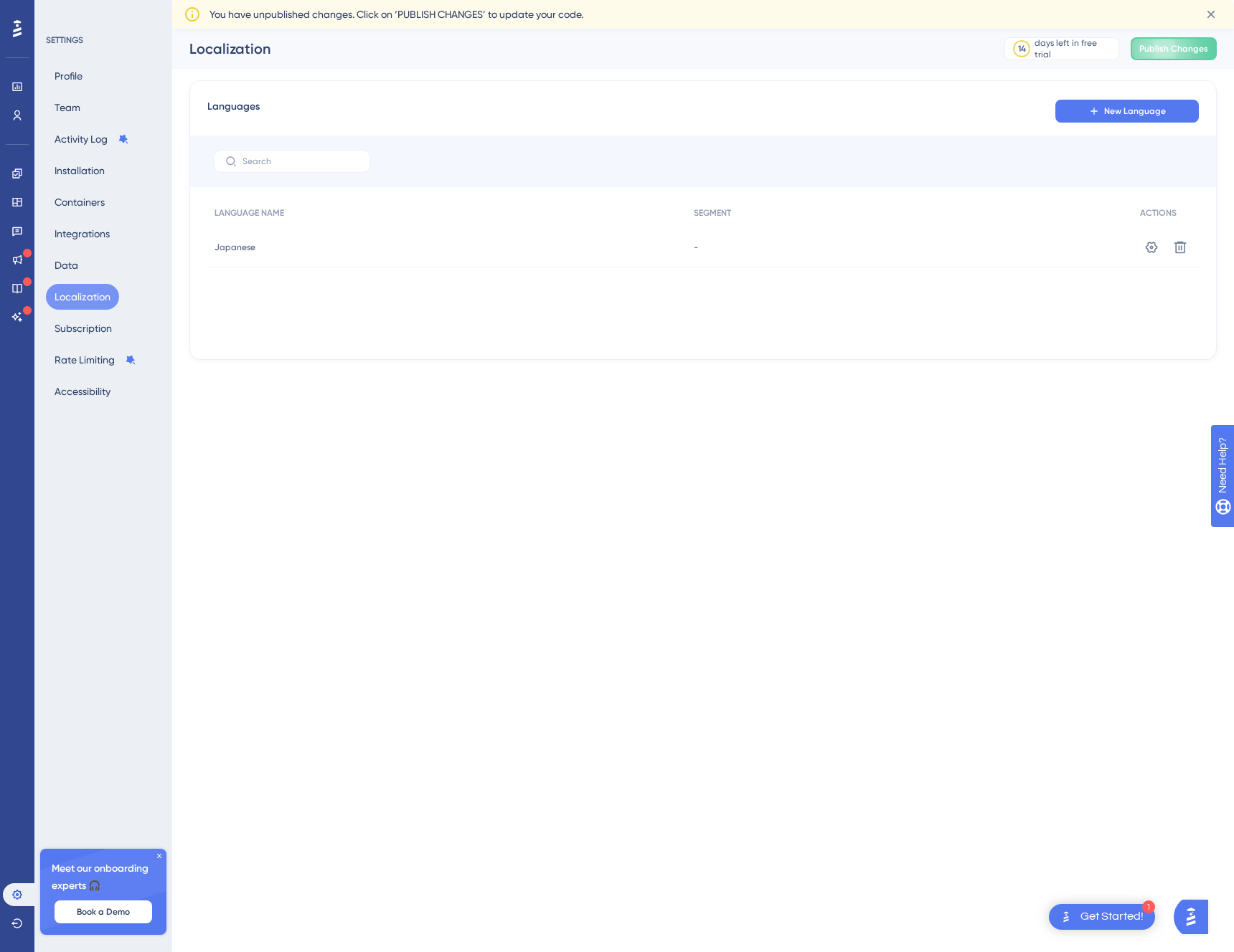
click at [1022, 0] on html "1 Get Started! Performance Users Engagement Widgets Feedback Product Updates Kn…" at bounding box center [617, 0] width 1234 height 0
click at [13, 30] on icon at bounding box center [17, 29] width 8 height 17
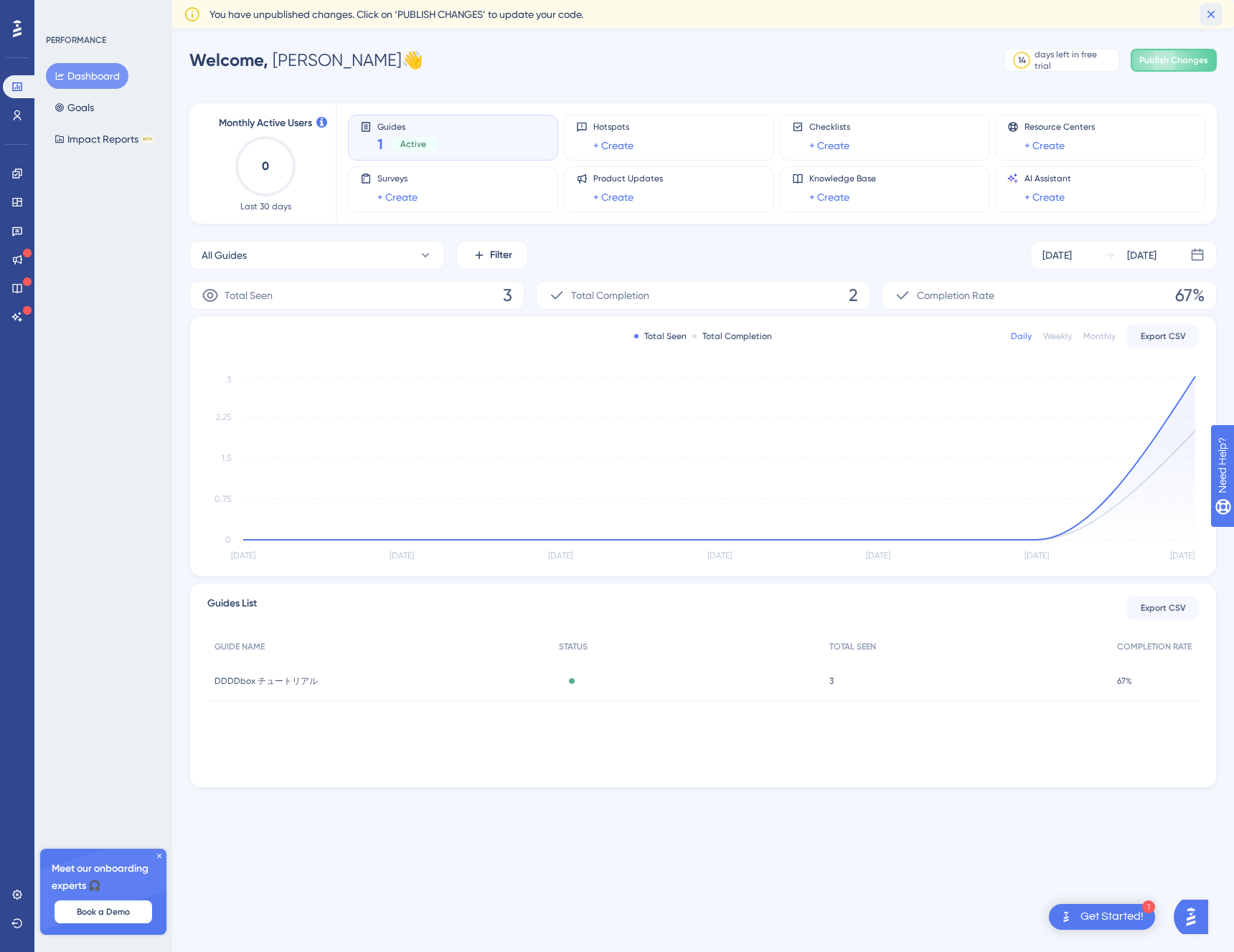
click at [1214, 13] on icon at bounding box center [1211, 15] width 15 height 15
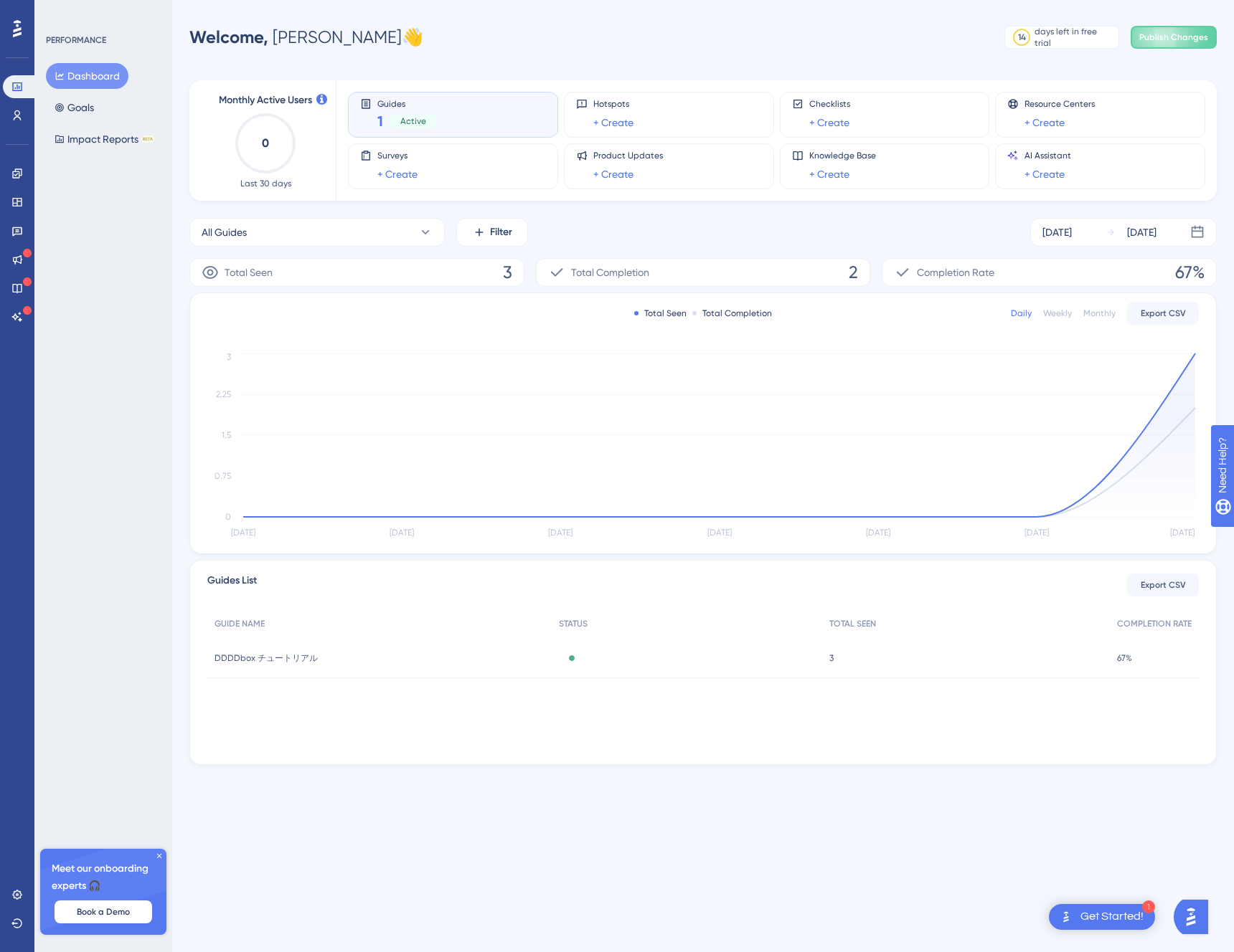
click at [881, 23] on div "Welcome, [PERSON_NAME] 👋 14 days left in free trial Click to see upgrade option…" at bounding box center [703, 37] width 1027 height 29
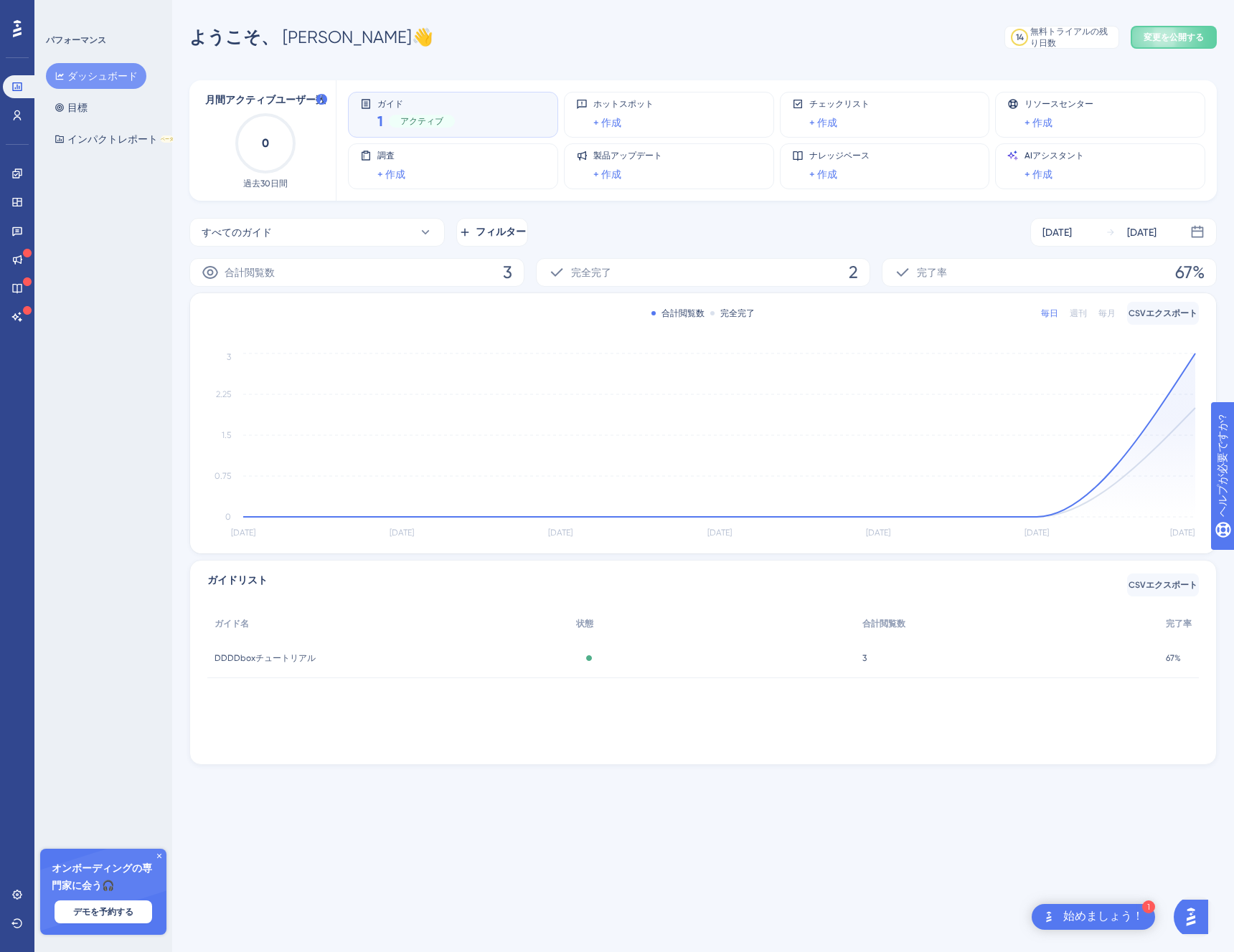
click at [710, 35] on div "ようこそ、 [PERSON_NAME] 👋 14 無料トライアルの残り日数 クリックしてアップグレードオプションを表示 変更を公開する" at bounding box center [703, 37] width 1027 height 29
click at [86, 134] on font "インパクトレポート" at bounding box center [112, 139] width 90 height 11
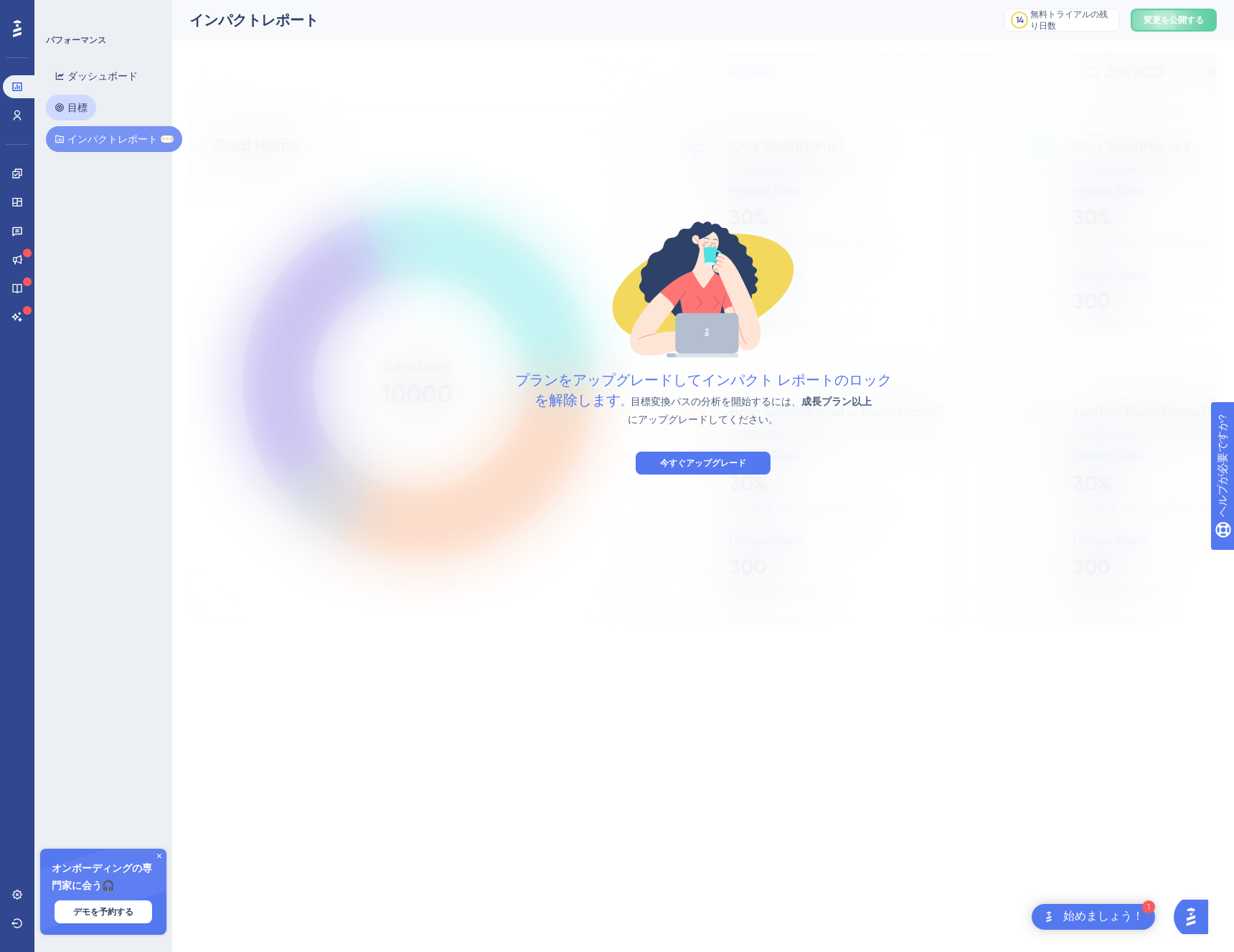
click at [86, 102] on font "目標" at bounding box center [77, 108] width 20 height 11
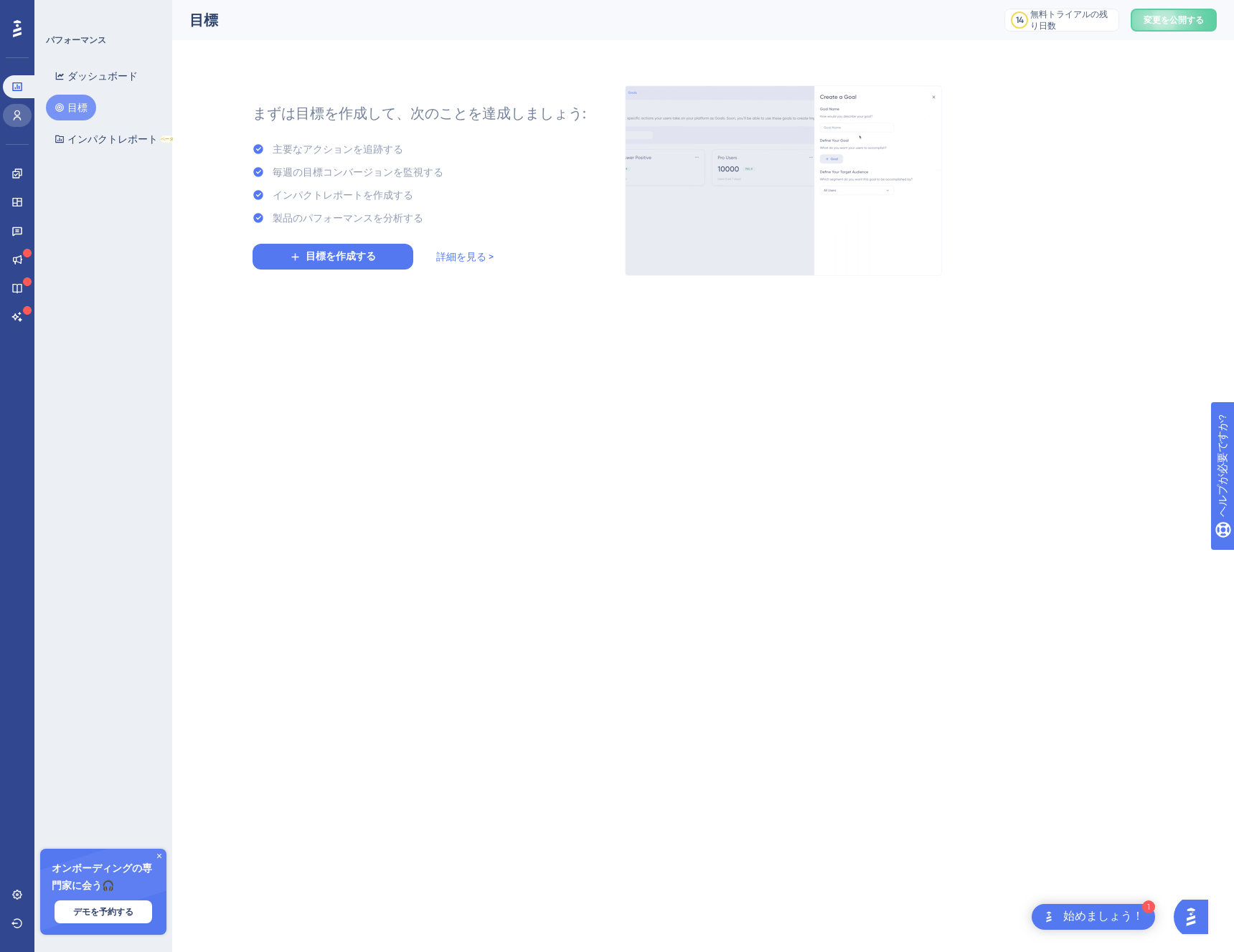
click at [9, 116] on link at bounding box center [17, 115] width 29 height 23
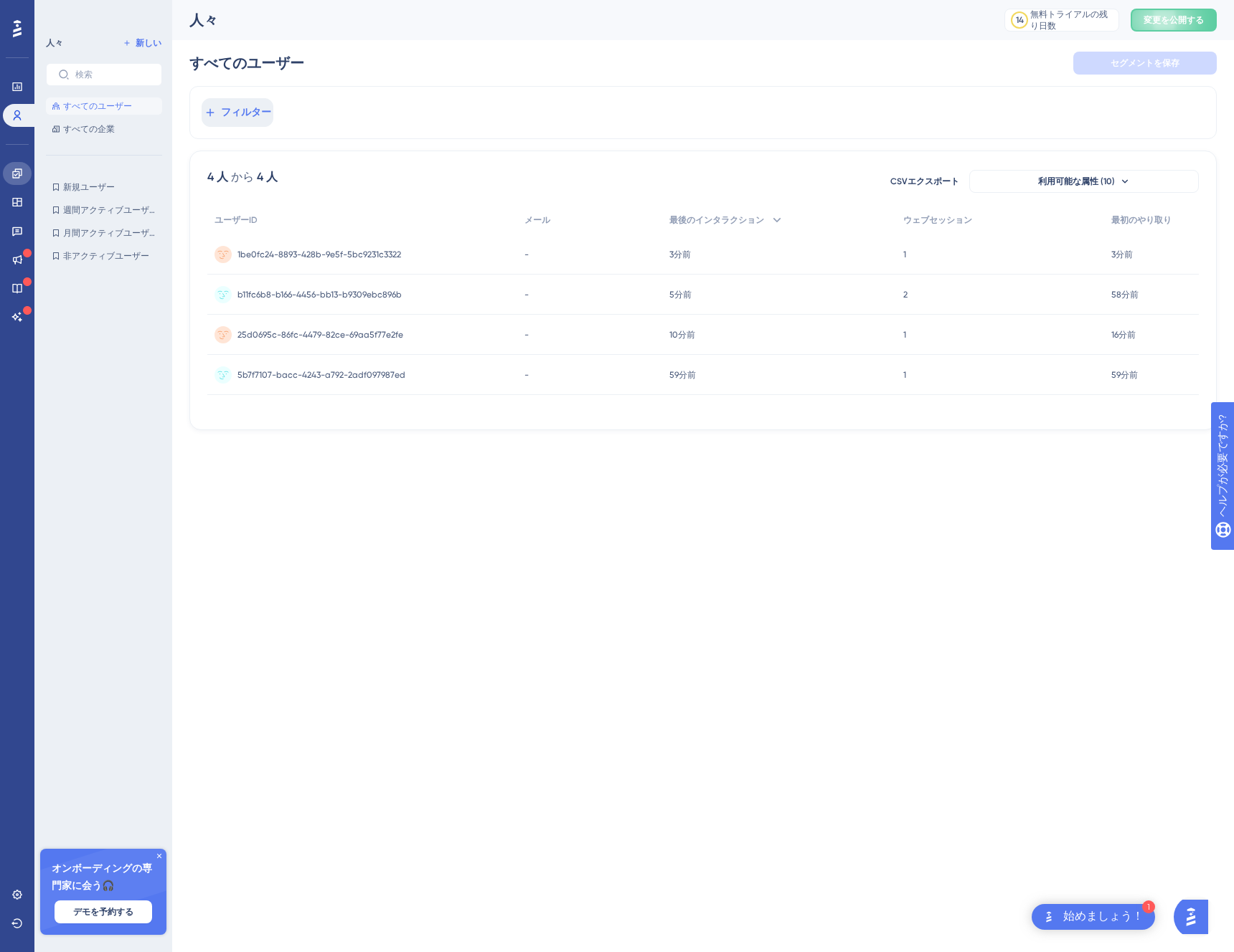
click at [18, 173] on icon at bounding box center [17, 173] width 9 height 9
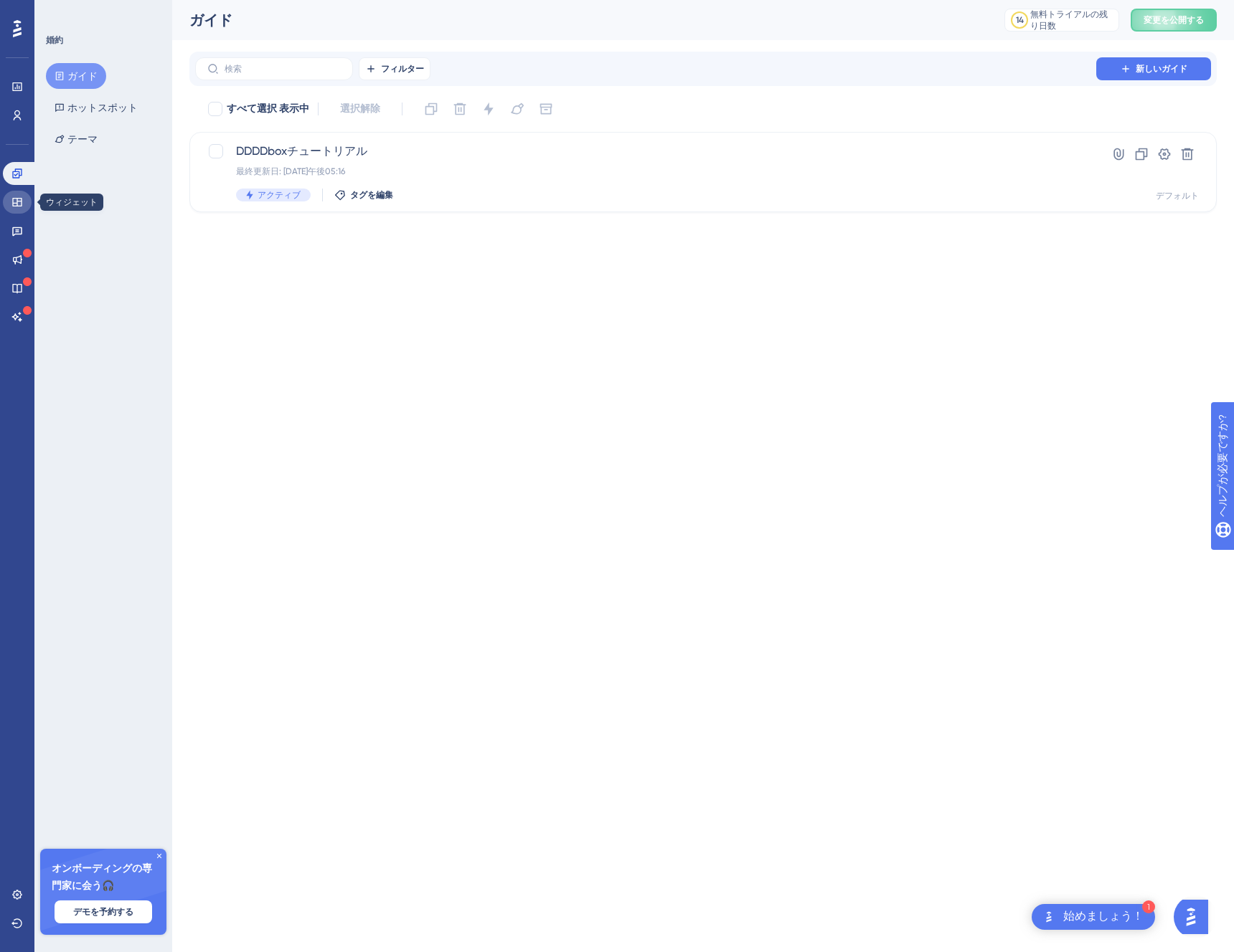
click at [18, 207] on icon at bounding box center [17, 202] width 11 height 11
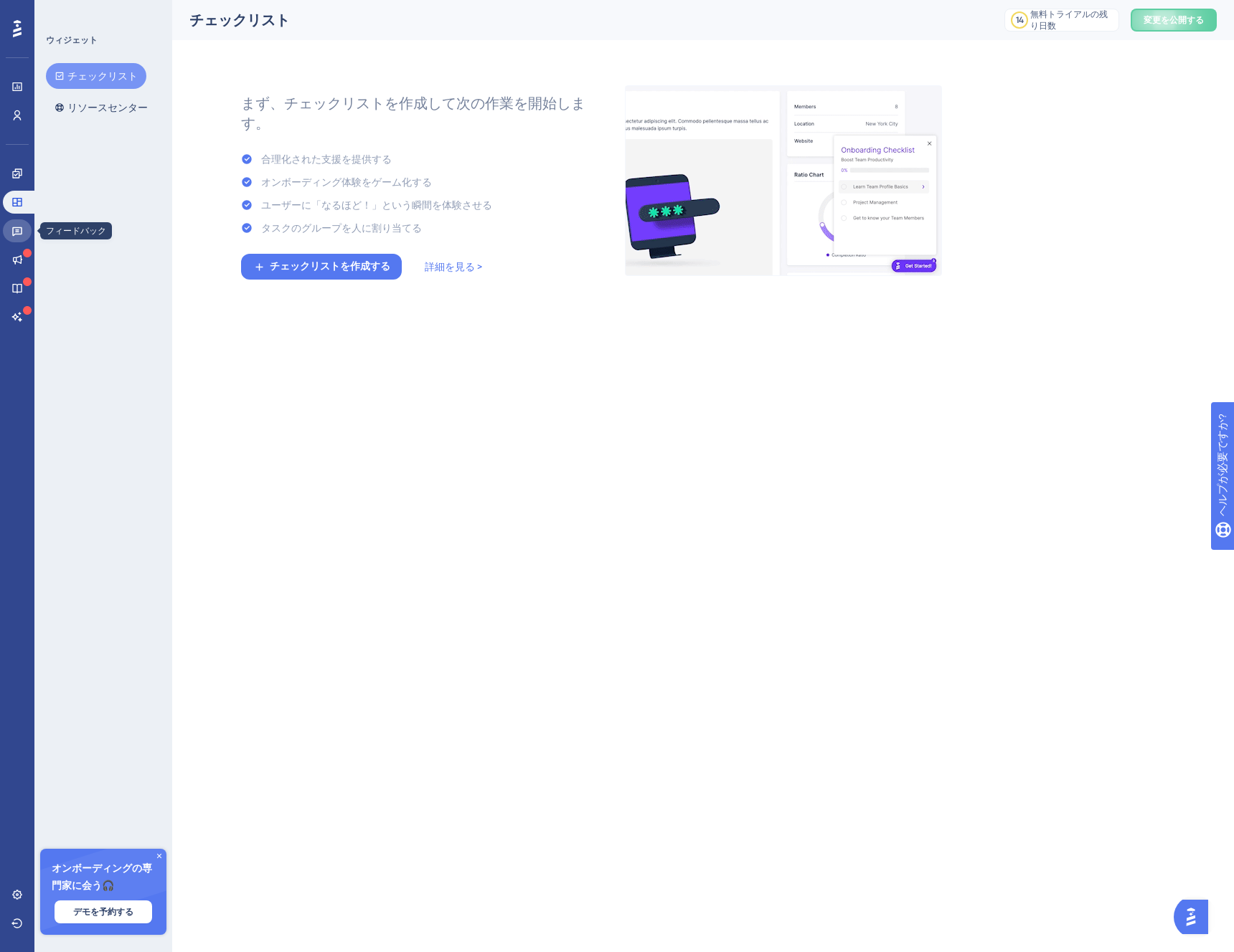
click at [18, 236] on icon at bounding box center [17, 231] width 11 height 11
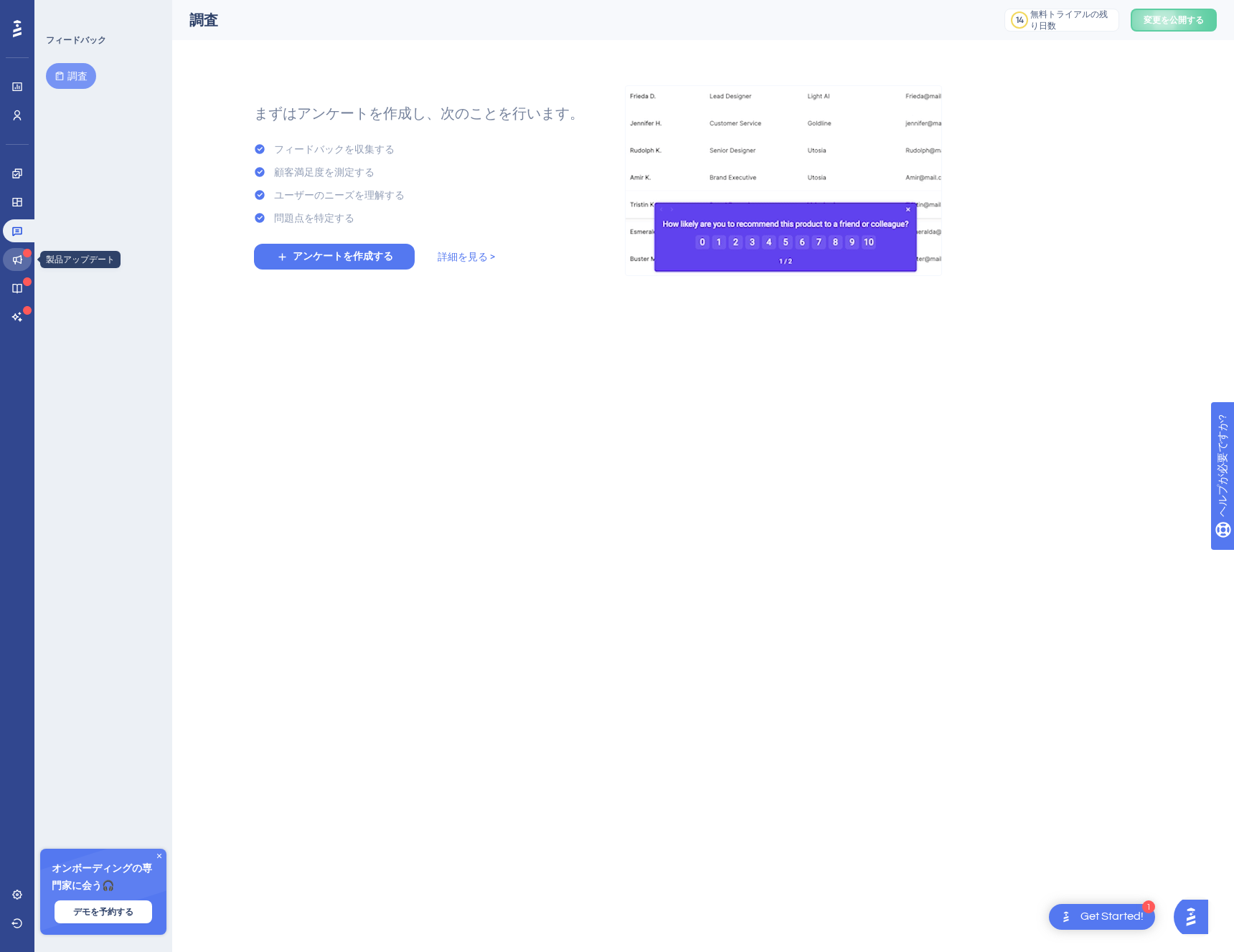
click at [18, 260] on icon at bounding box center [17, 260] width 11 height 11
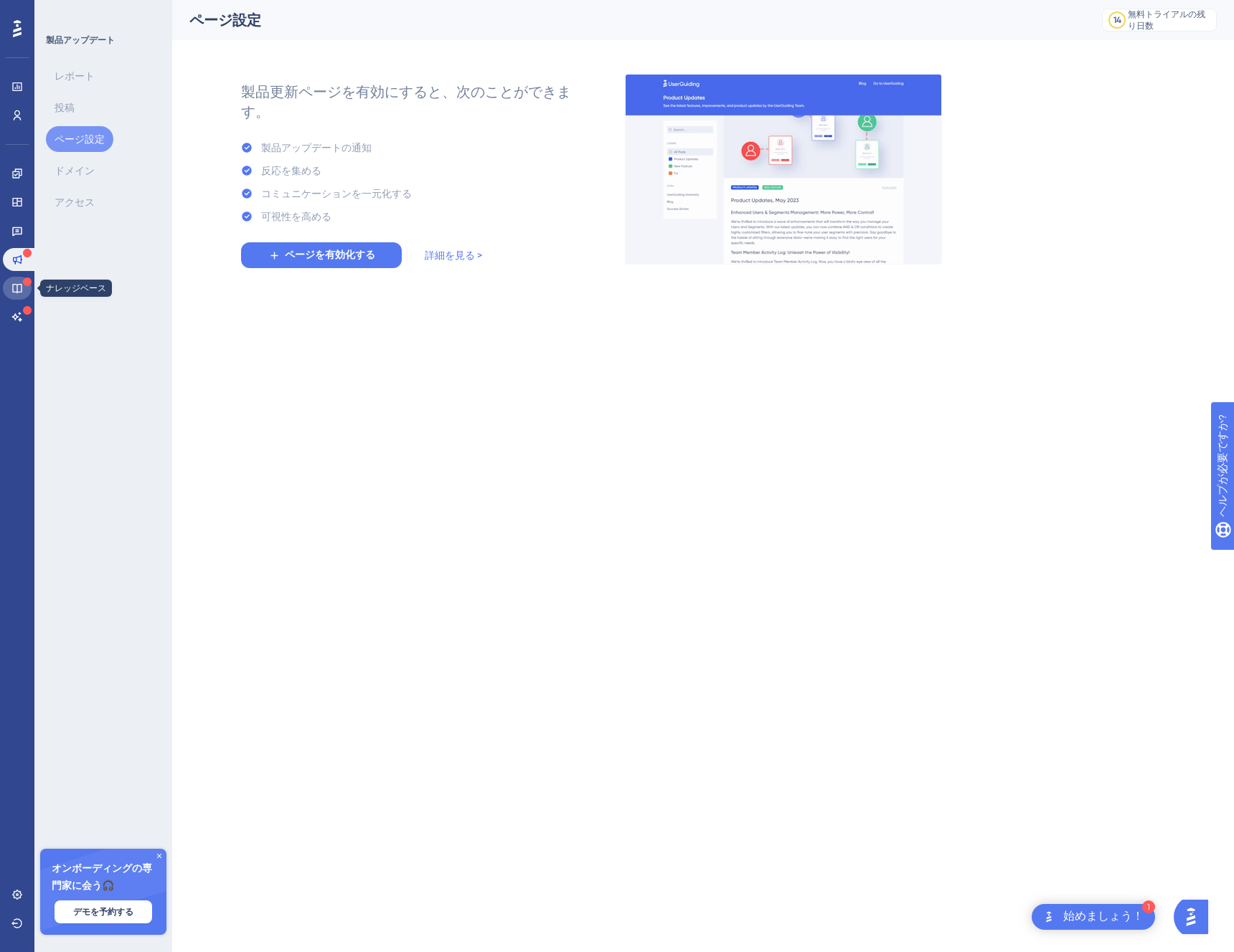
click at [18, 281] on link at bounding box center [17, 288] width 29 height 23
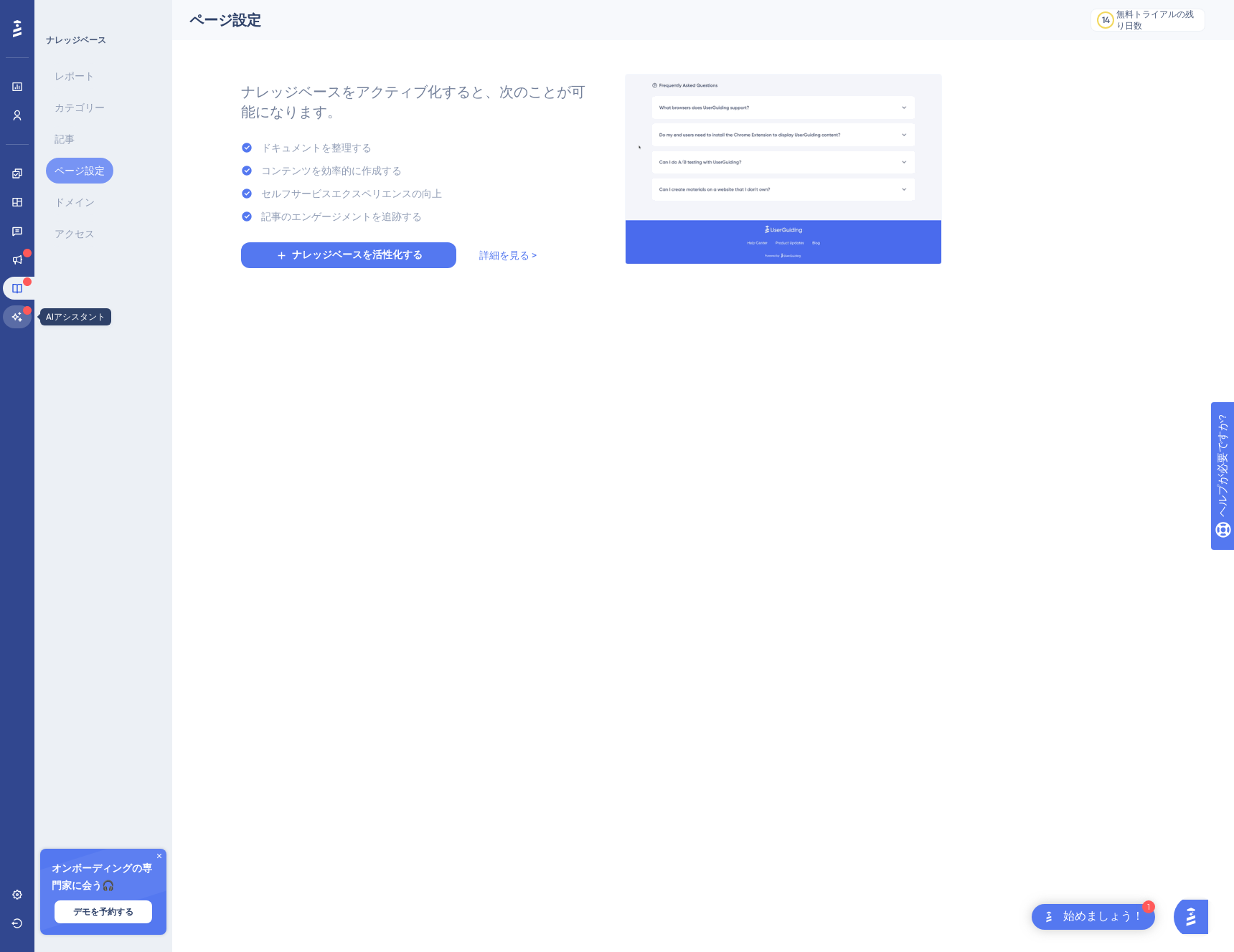
click at [18, 309] on link at bounding box center [17, 317] width 29 height 23
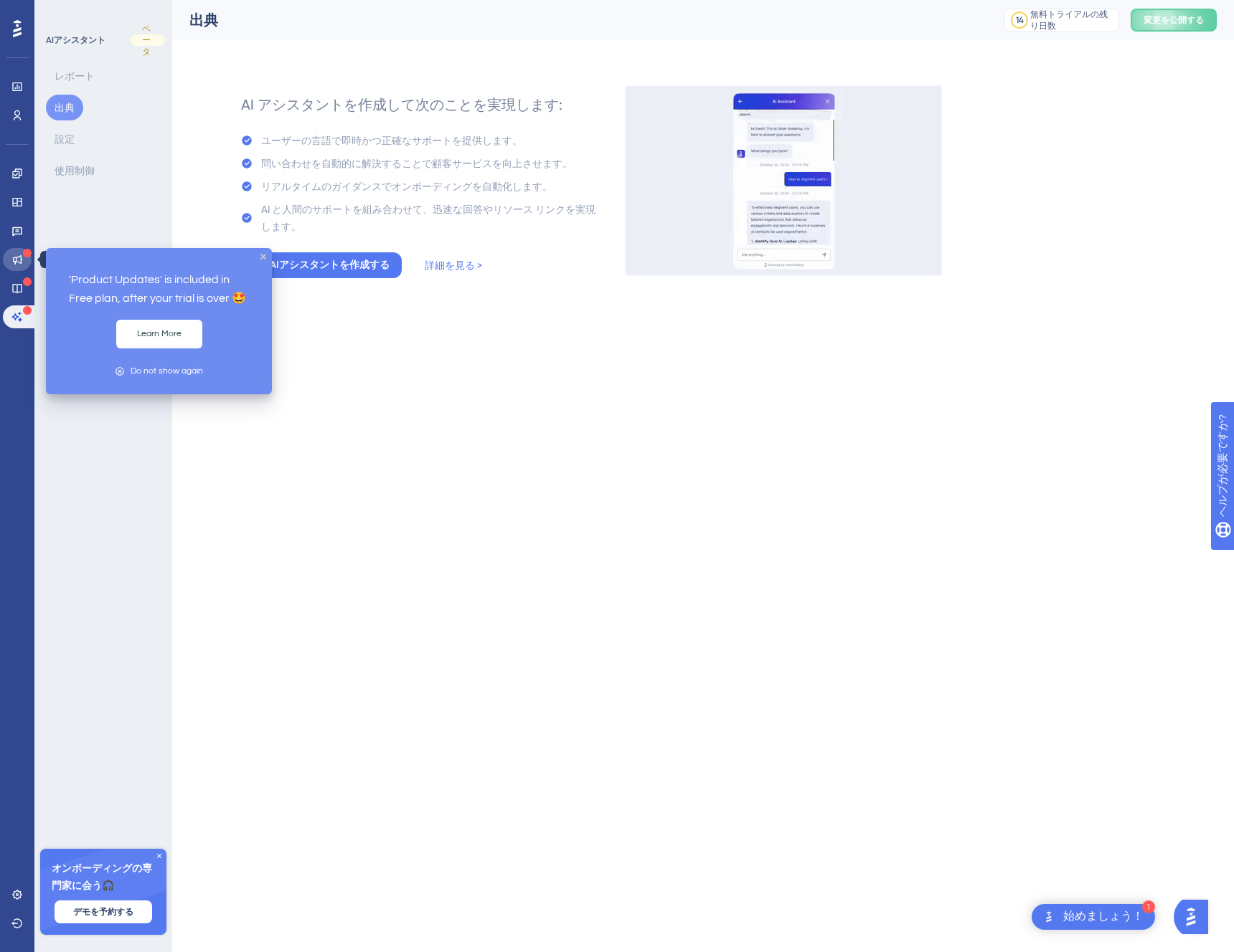
click at [28, 262] on link at bounding box center [17, 260] width 29 height 23
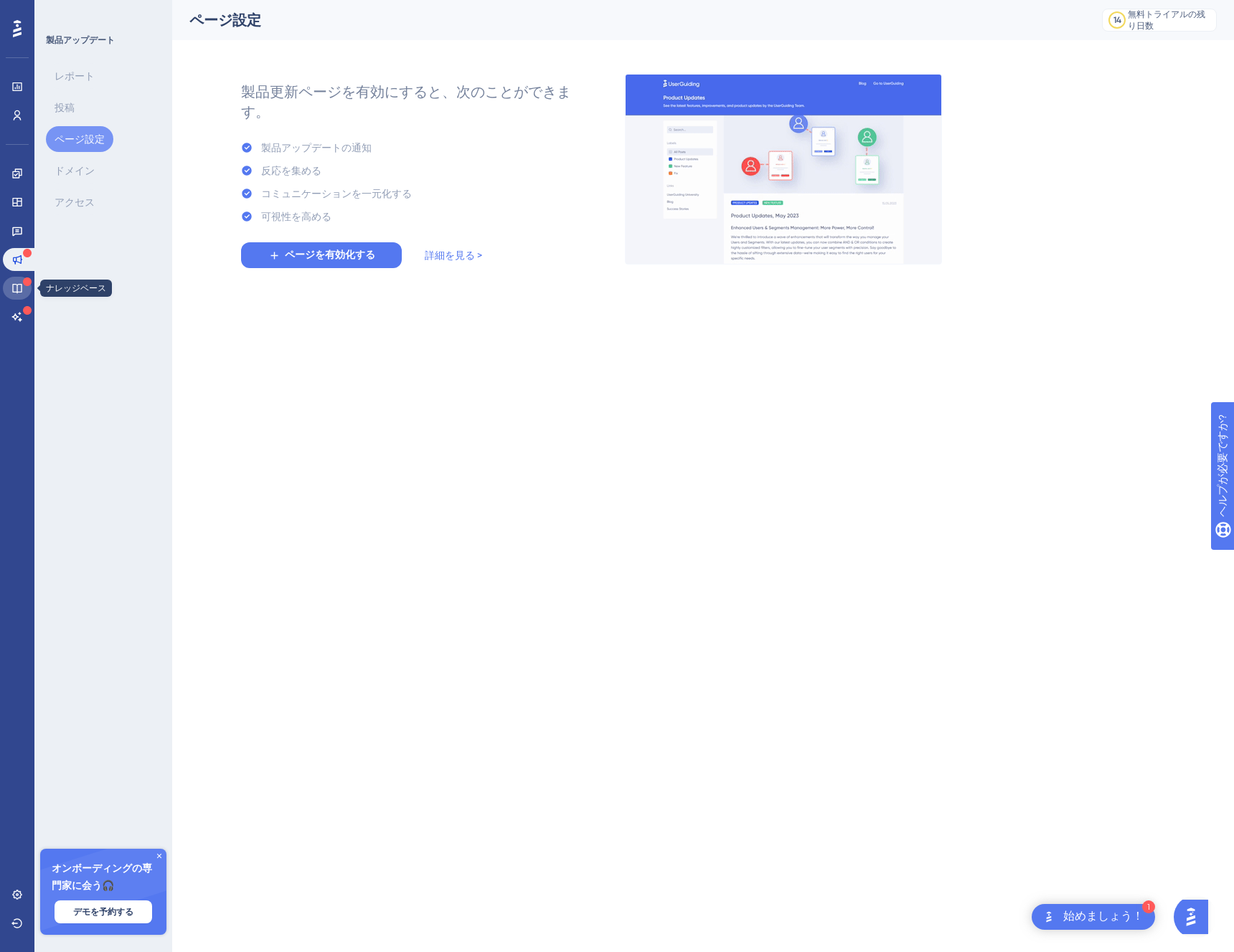
click at [21, 287] on icon at bounding box center [17, 288] width 9 height 9
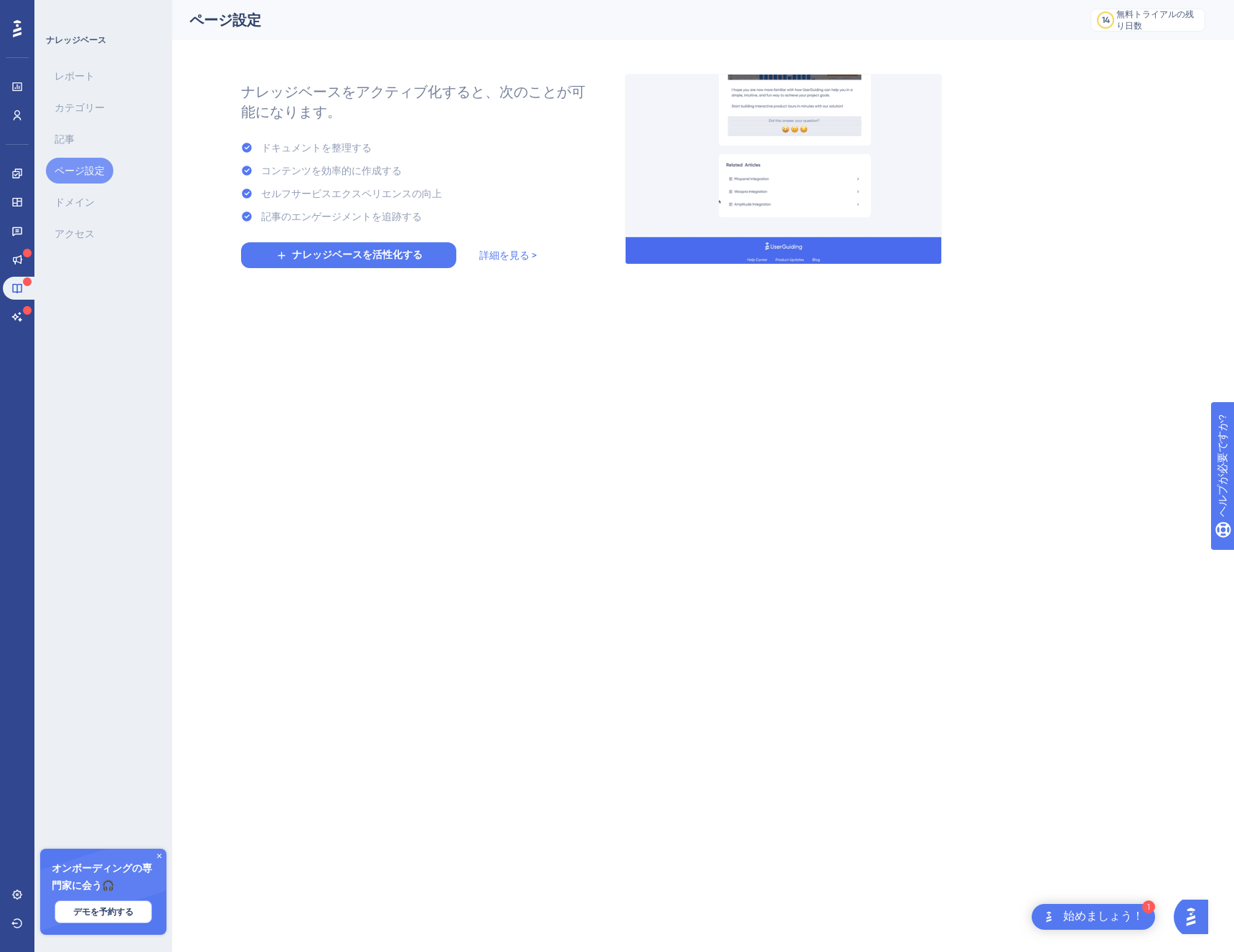
click at [106, 910] on font "デモを予約する" at bounding box center [102, 911] width 60 height 10
click at [134, 906] on button "デモを予約する" at bounding box center [103, 911] width 98 height 23
click at [822, 0] on html "1 始めましょう！ パフォーマンス ユーザー 婚約 ウィジェット フィードバック 製品アップデート ナレッジベース AIアシスタント 設定 ログアウト ナレッ…" at bounding box center [617, 0] width 1234 height 0
click at [879, 52] on div "パフォーマンス ユーザー 婚約 ウィジェット フィードバック 製品アップデート ナレッジベース AIアシスタント 設定 ログアウト ナレッジベース レポート …" at bounding box center [703, 144] width 1062 height 287
click at [14, 262] on icon at bounding box center [17, 260] width 11 height 11
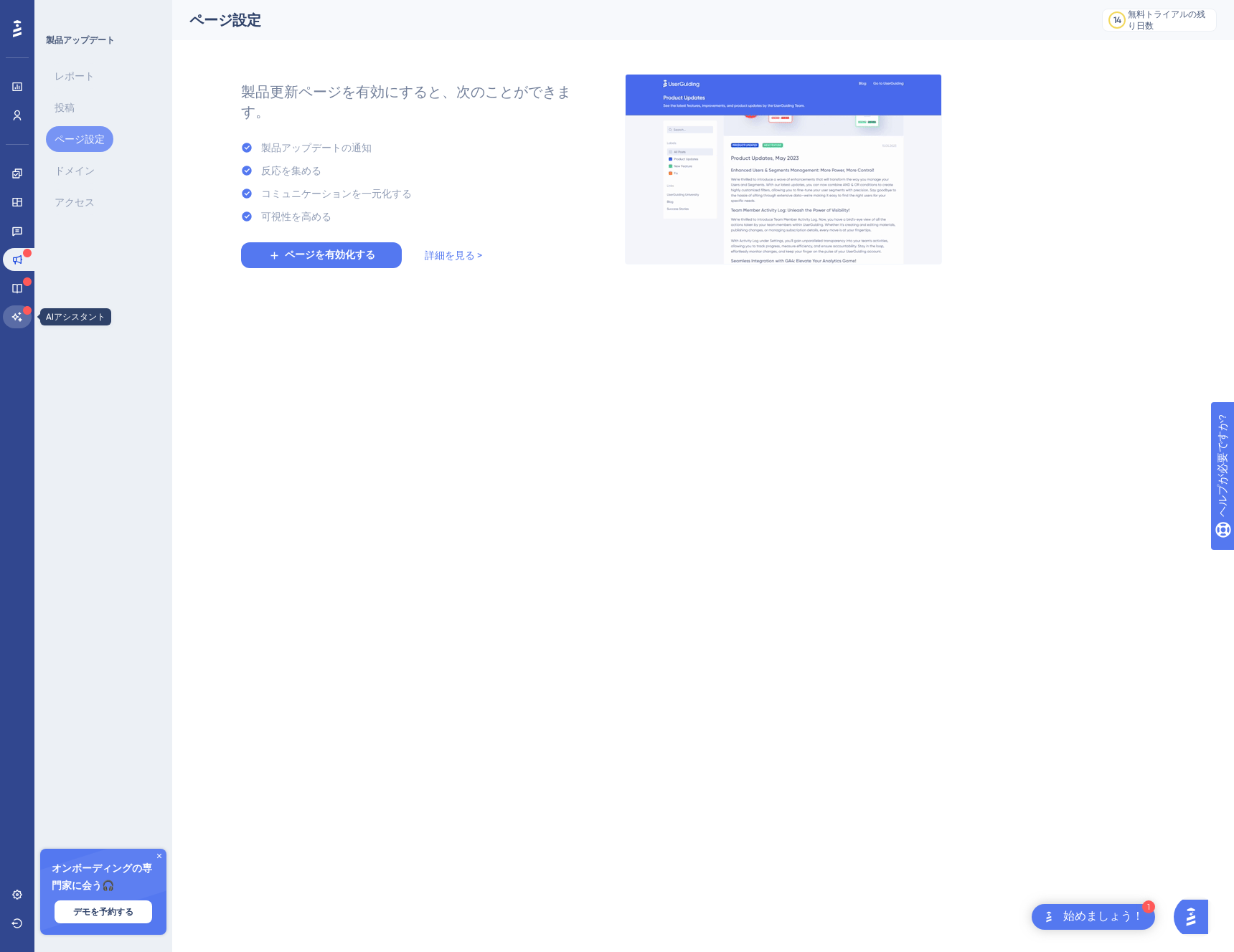
click at [14, 316] on icon at bounding box center [17, 317] width 10 height 9
